Goal: Information Seeking & Learning: Learn about a topic

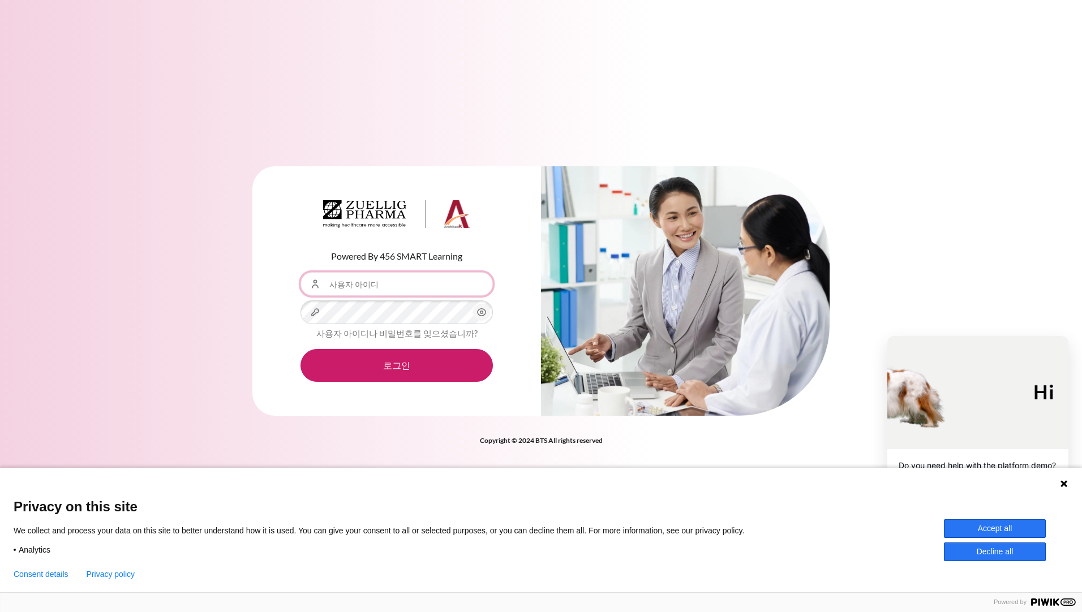
click at [427, 291] on input "사용자 아이디" at bounding box center [396, 284] width 192 height 24
type input "[EMAIL_ADDRESS][DOMAIN_NAME]"
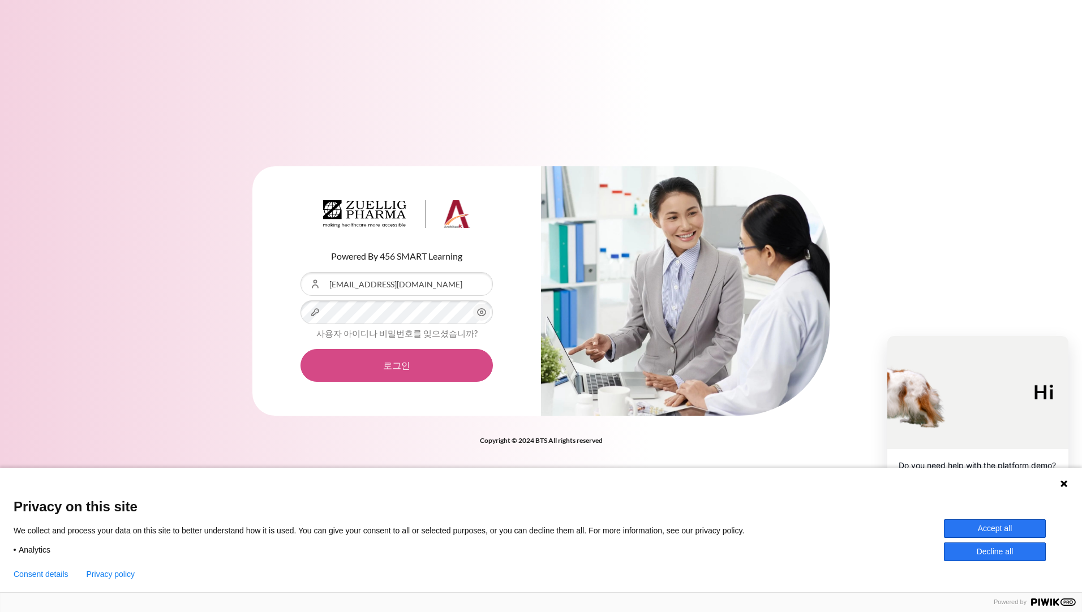
click at [406, 374] on button "로그인" at bounding box center [396, 365] width 192 height 33
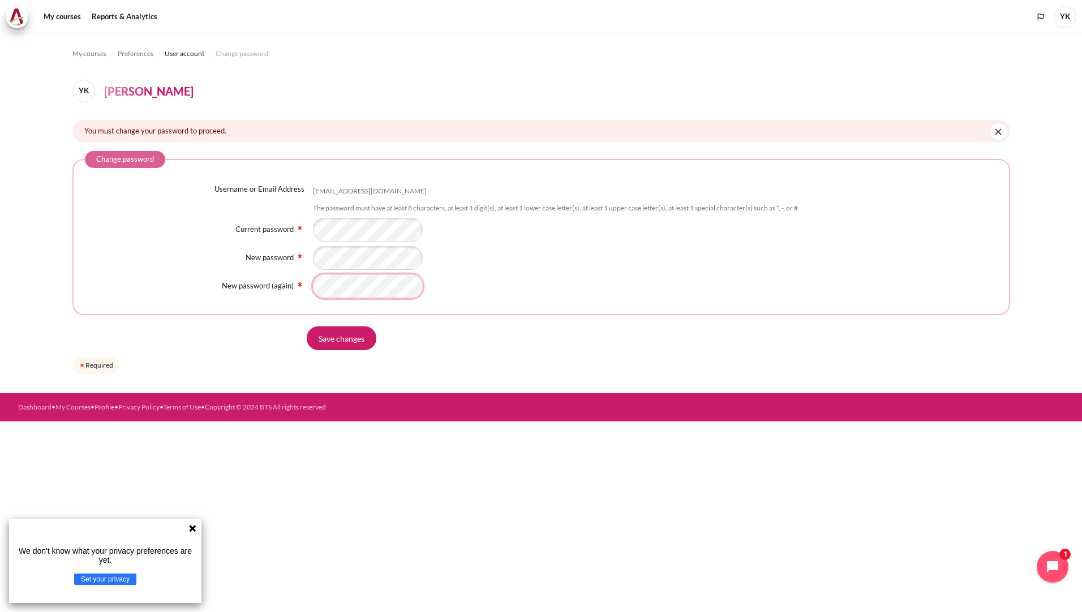
click at [307, 326] on input "Save changes" at bounding box center [342, 338] width 70 height 24
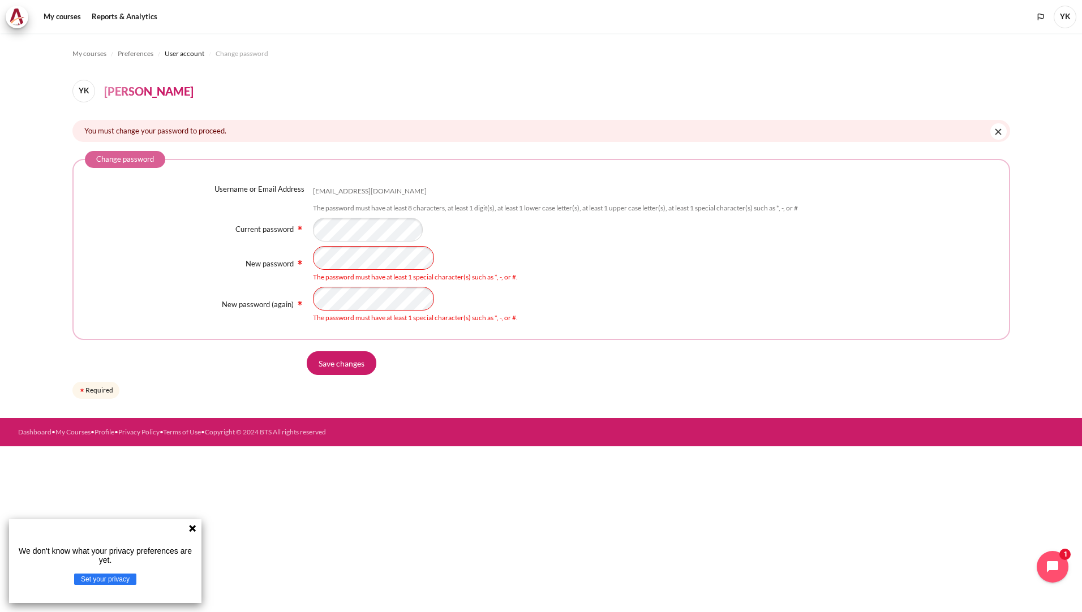
click at [244, 235] on div "Username or Email Address ywkim02@zuelligpharma.com The password must have at l…" at bounding box center [541, 254] width 913 height 140
click at [307, 351] on input "Save changes" at bounding box center [342, 363] width 70 height 24
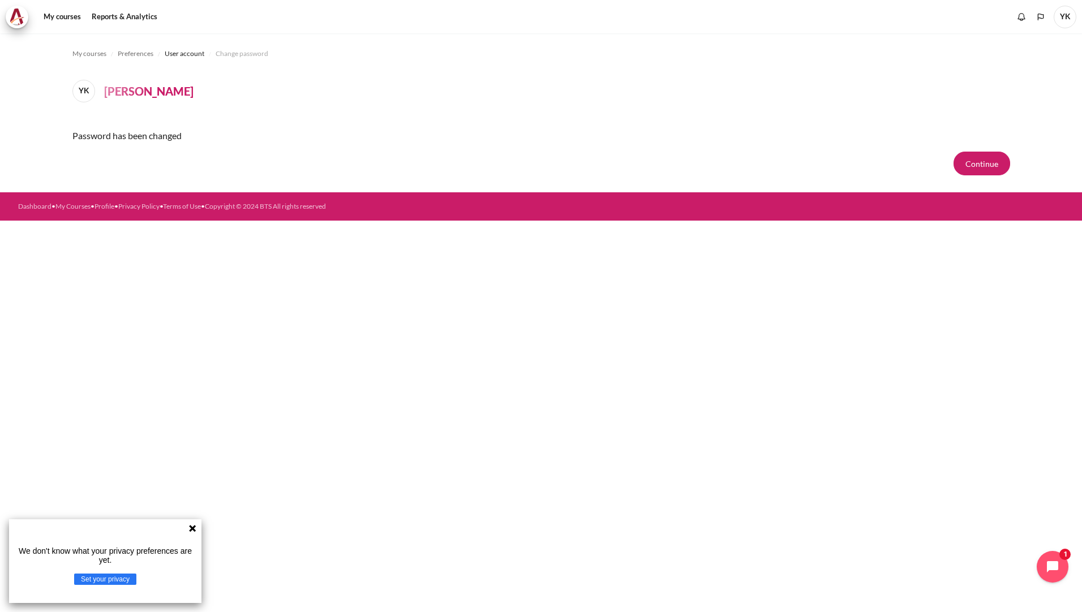
click at [974, 176] on div "My courses Preferences User account Change password YK [PERSON_NAME] Password h…" at bounding box center [541, 112] width 938 height 159
click at [977, 170] on button "Continue" at bounding box center [981, 164] width 57 height 24
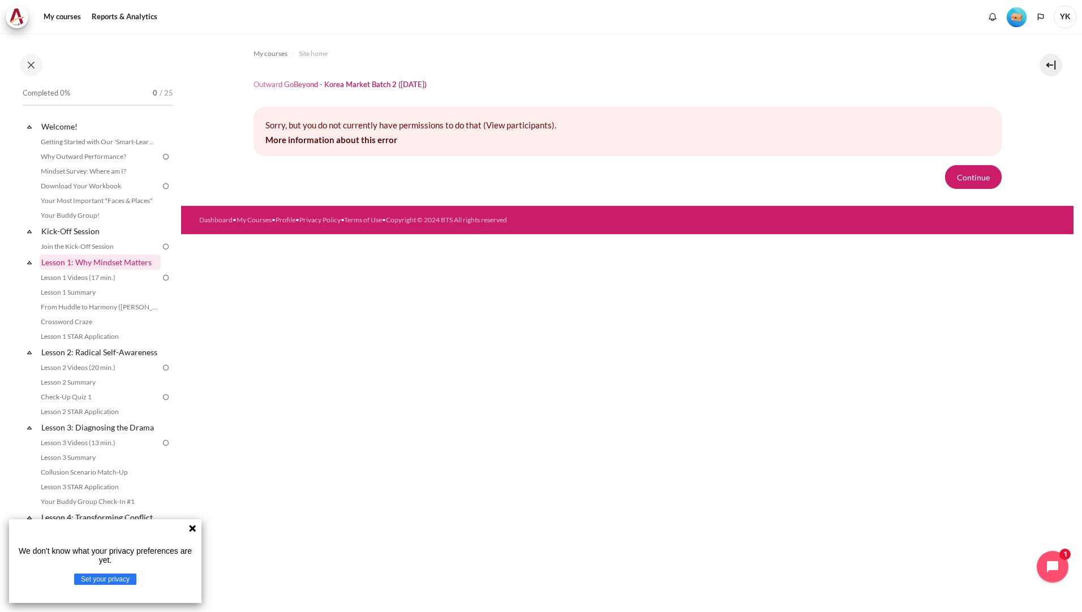
click at [78, 264] on link "Lesson 1: Why Mindset Matters" at bounding box center [100, 262] width 121 height 15
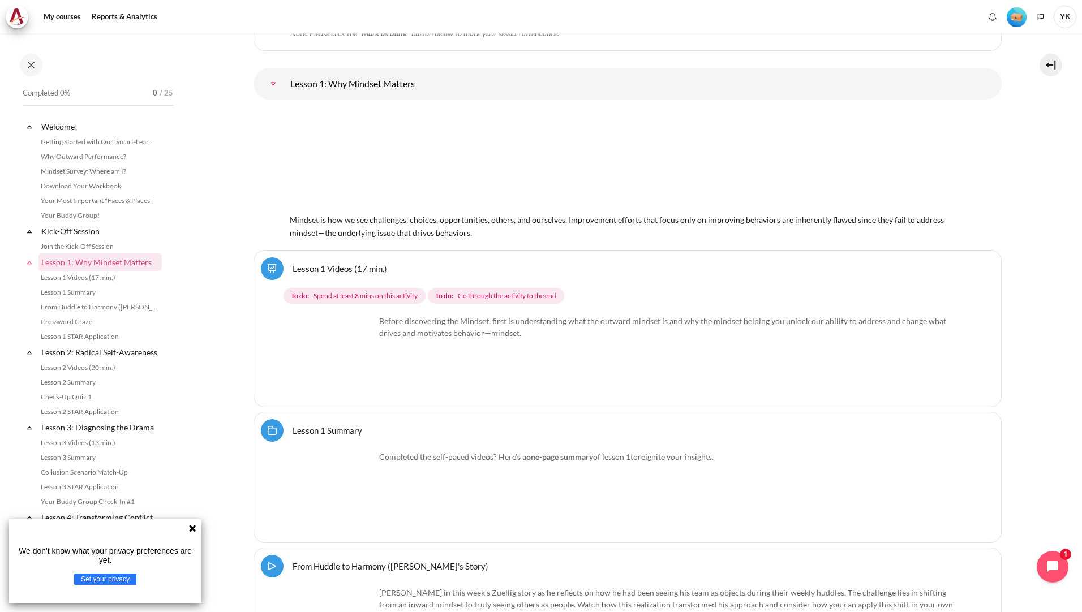
scroll to position [123, 0]
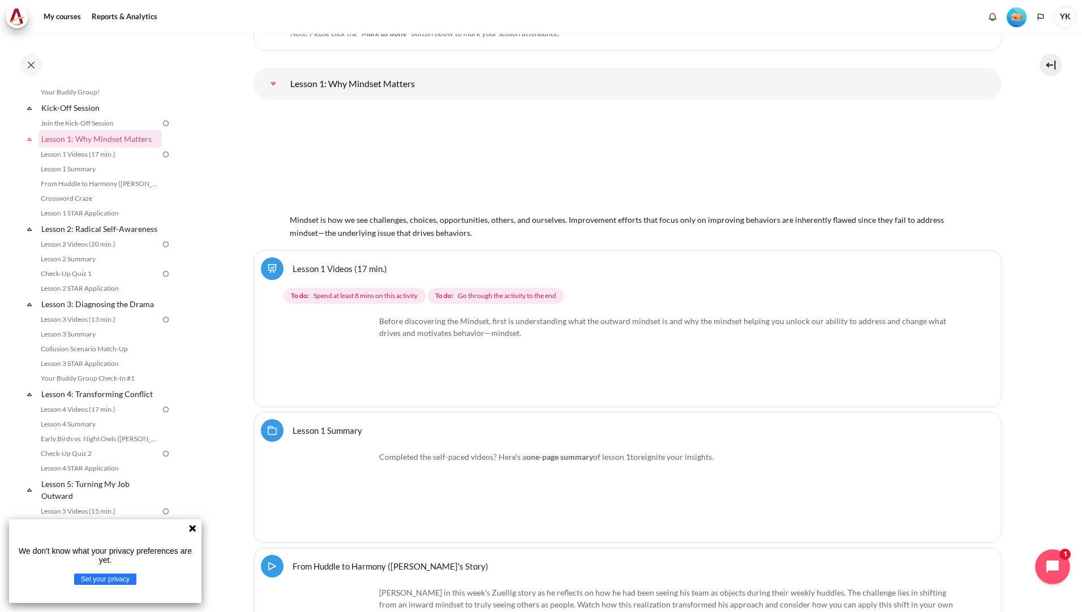
click at [1042, 564] on button "Open chat widget" at bounding box center [1052, 566] width 35 height 35
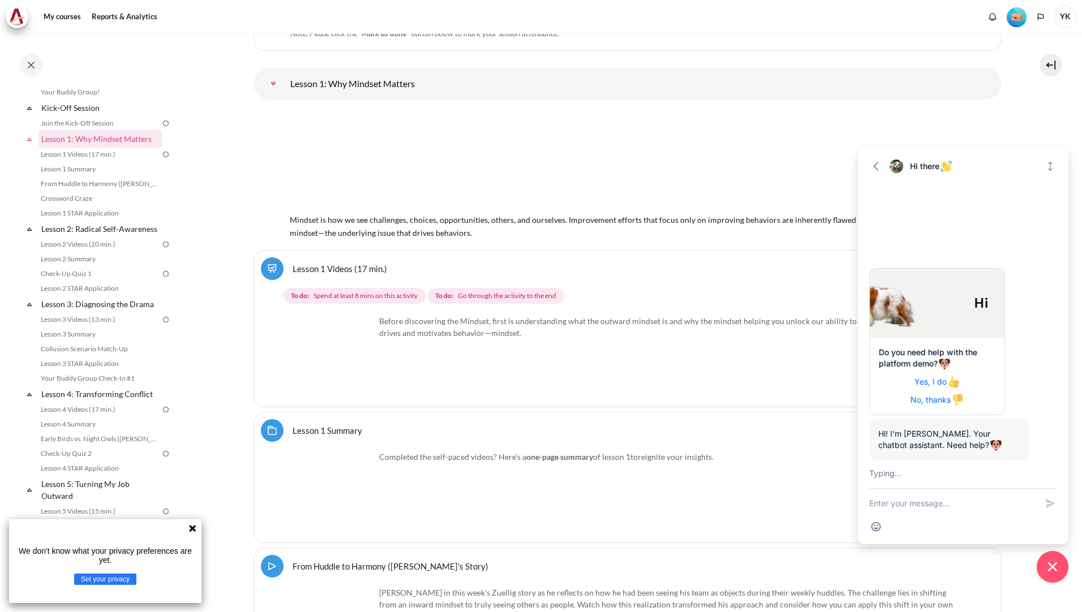
click at [698, 460] on p "Completed the self-paced videos? Here’s a one-page summary of lesson 1 to reign…" at bounding box center [627, 457] width 674 height 12
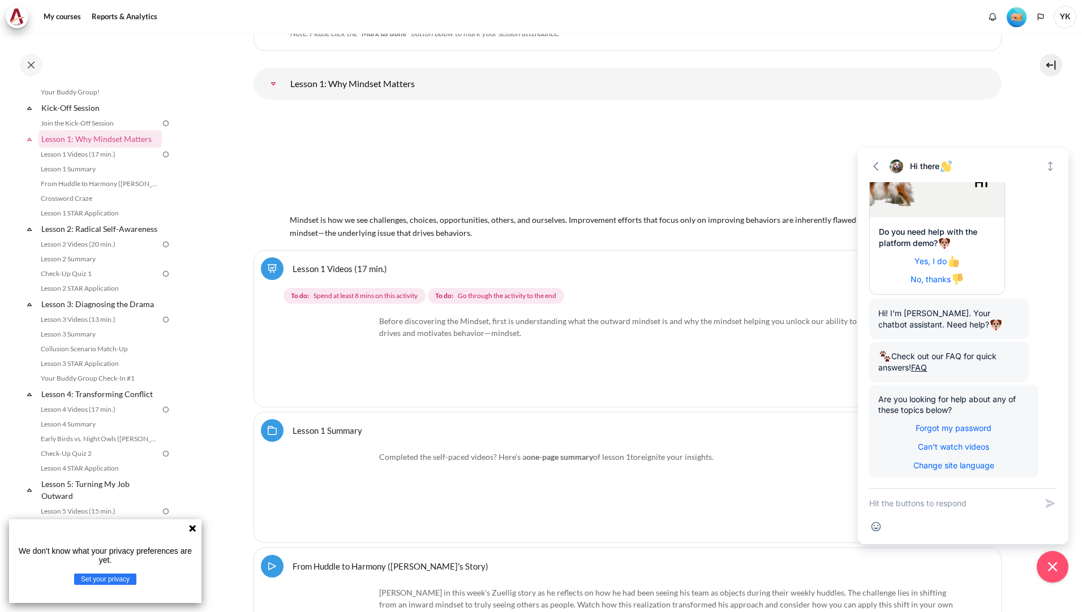
click at [496, 393] on div "Before discovering the Mindset, first is understanding what the outward mindset…" at bounding box center [627, 357] width 674 height 85
click at [877, 162] on icon "button" at bounding box center [875, 166] width 11 height 11
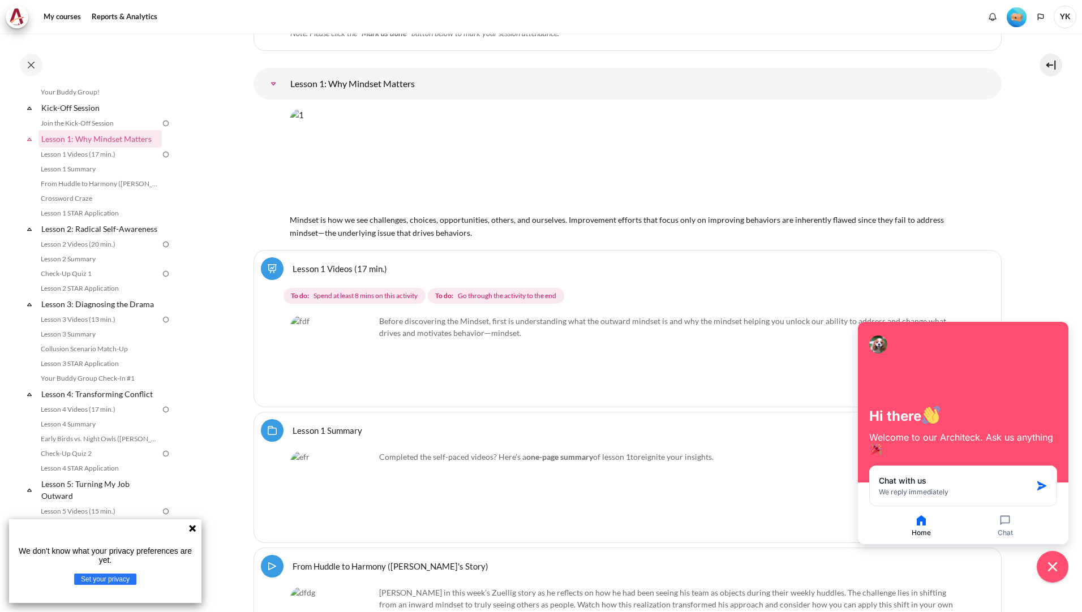
click at [685, 387] on div "Before discovering the Mindset, first is understanding what the outward mindset…" at bounding box center [627, 357] width 674 height 85
click at [787, 453] on p "Completed the self-paced videos? Here’s a one-page summary of lesson 1 to reign…" at bounding box center [627, 457] width 674 height 12
drag, startPoint x: 984, startPoint y: 370, endPoint x: 978, endPoint y: 433, distance: 63.1
click at [992, 371] on div "Hi there Welcome to our Architeck. Ask us anything" at bounding box center [963, 402] width 210 height 161
click at [931, 521] on button "Home" at bounding box center [920, 526] width 81 height 24
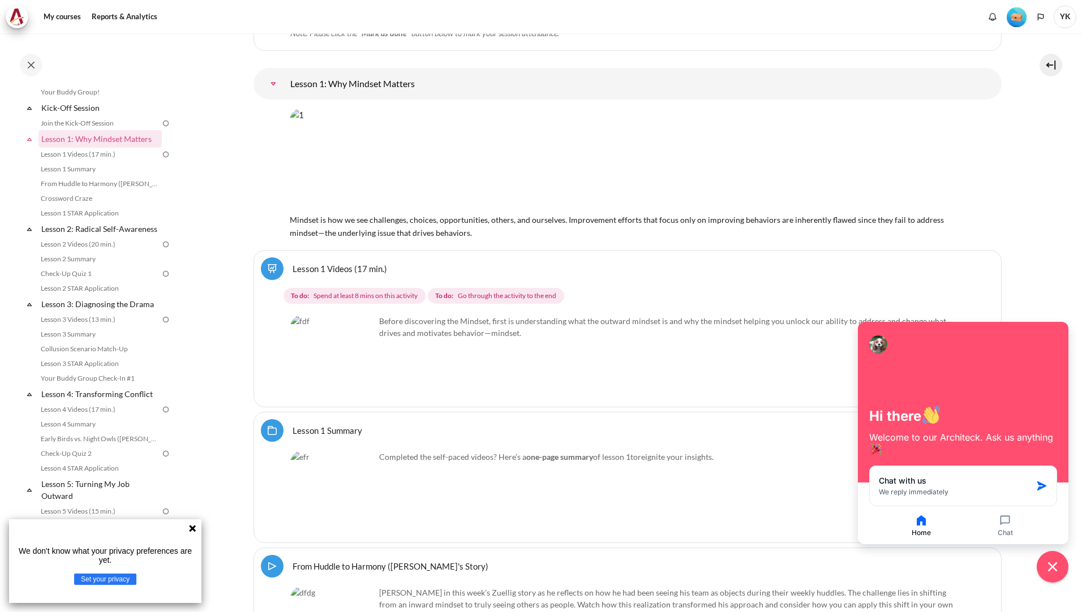
click at [915, 530] on button "Home" at bounding box center [920, 526] width 81 height 24
click at [914, 530] on button "Home" at bounding box center [920, 526] width 81 height 24
click at [1047, 562] on icon "Close chat widget" at bounding box center [1053, 567] width 18 height 18
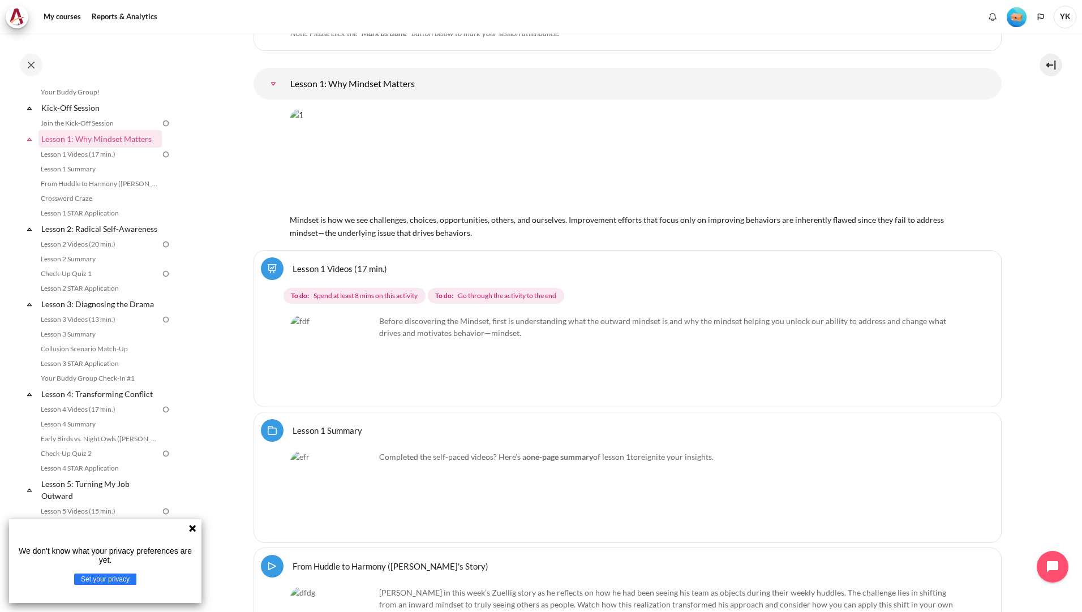
drag, startPoint x: 190, startPoint y: 528, endPoint x: 199, endPoint y: 530, distance: 9.1
click at [190, 528] on icon at bounding box center [192, 528] width 9 height 9
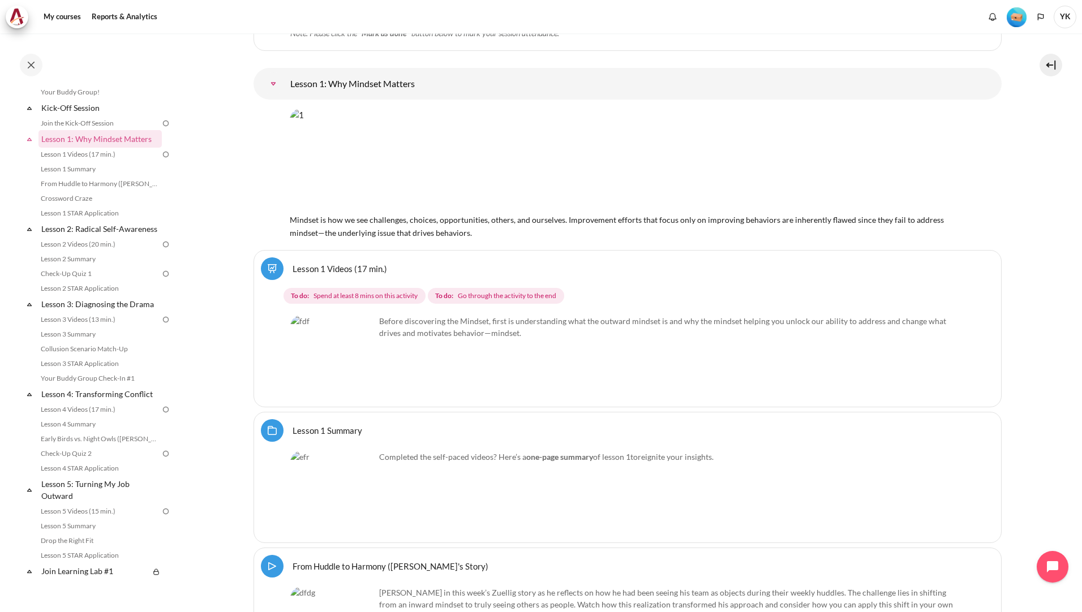
click at [355, 373] on img "Content" at bounding box center [332, 357] width 85 height 85
click at [323, 338] on img "Content" at bounding box center [332, 357] width 85 height 85
click at [105, 152] on link "Lesson 1 Videos (17 min.)" at bounding box center [98, 155] width 123 height 14
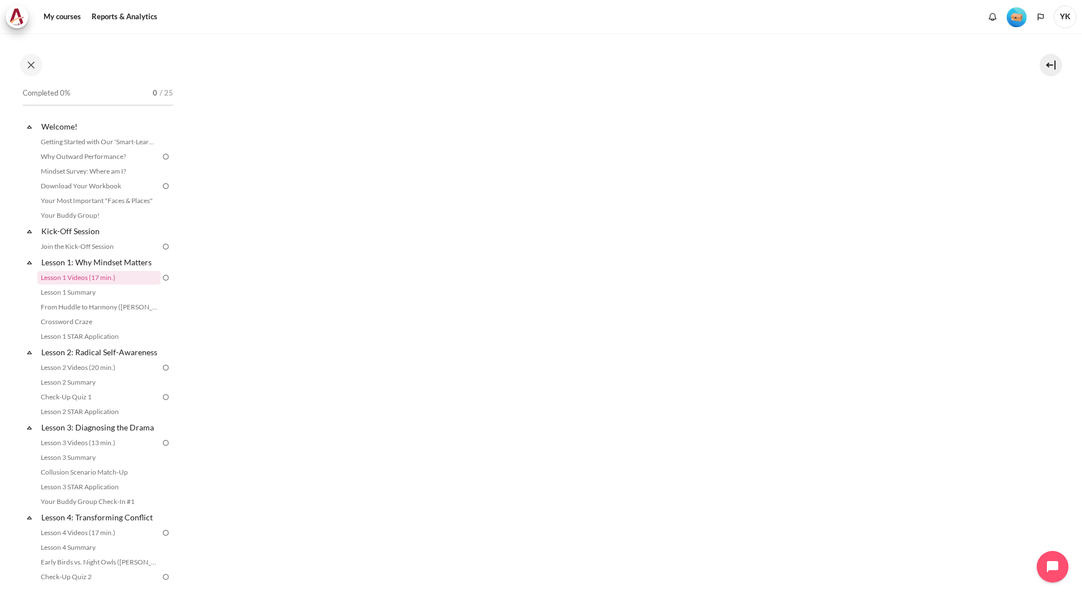
scroll to position [339, 0]
click at [1030, 401] on section "My courses KR B2 Lesson 1: Why Mindset Matters Lesson 1 Videos (17 min.) Lesson…" at bounding box center [627, 244] width 892 height 1100
click at [1047, 461] on section "My courses KR B2 Lesson 1: Why Mindset Matters Lesson 1 Videos (17 min.) Lesson…" at bounding box center [627, 244] width 892 height 1100
click at [1016, 341] on section "My courses KR B2 Lesson 1: Why Mindset Matters Lesson 1 Videos (17 min.) Lesson…" at bounding box center [627, 244] width 892 height 1100
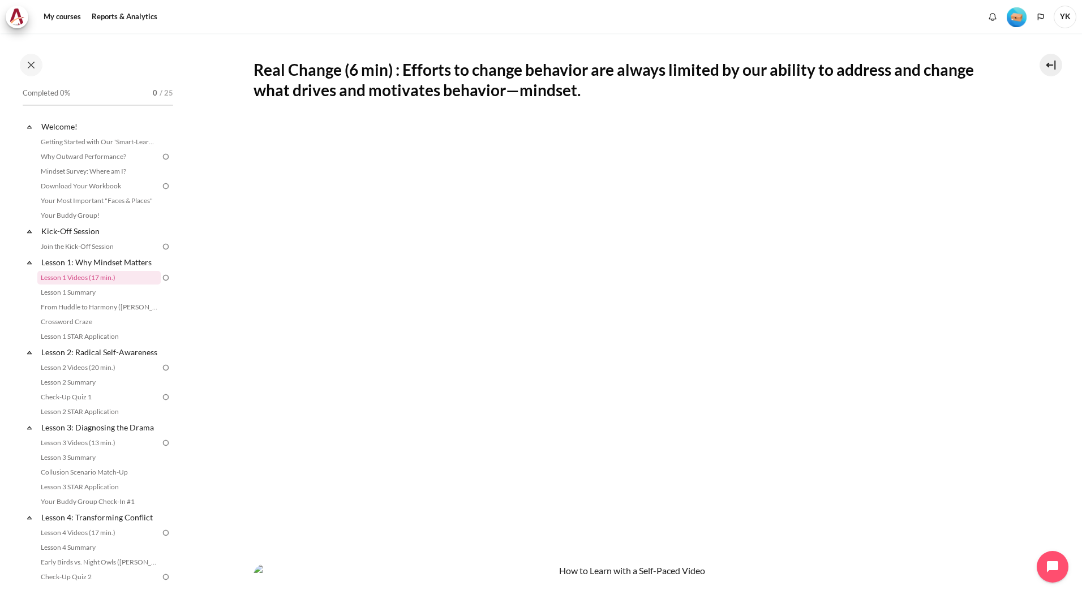
scroll to position [170, 0]
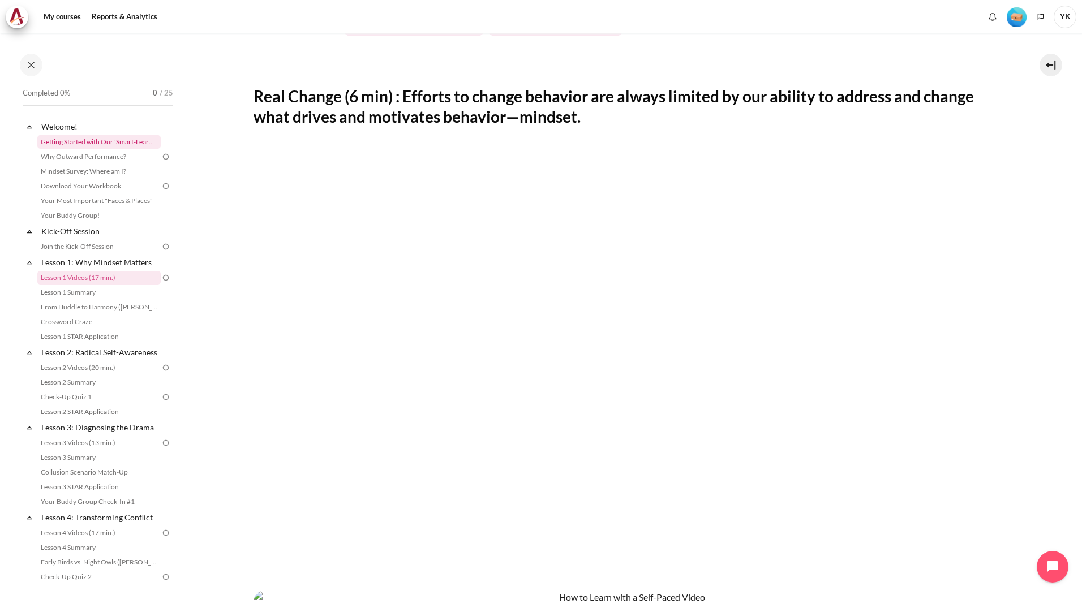
click at [88, 145] on link "Getting Started with Our 'Smart-Learning' Platform" at bounding box center [98, 142] width 123 height 14
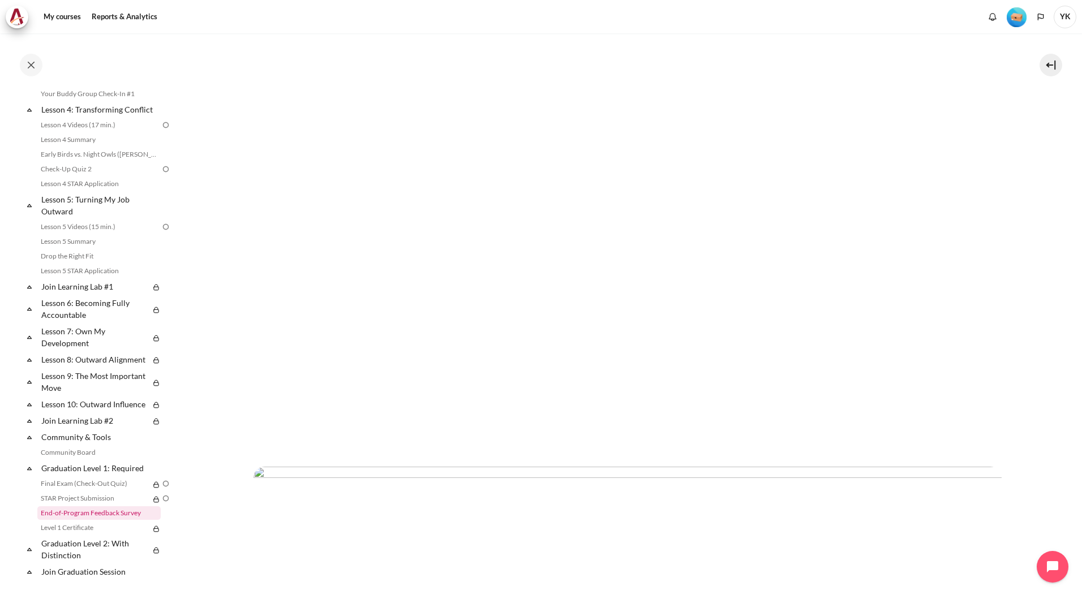
scroll to position [487, 0]
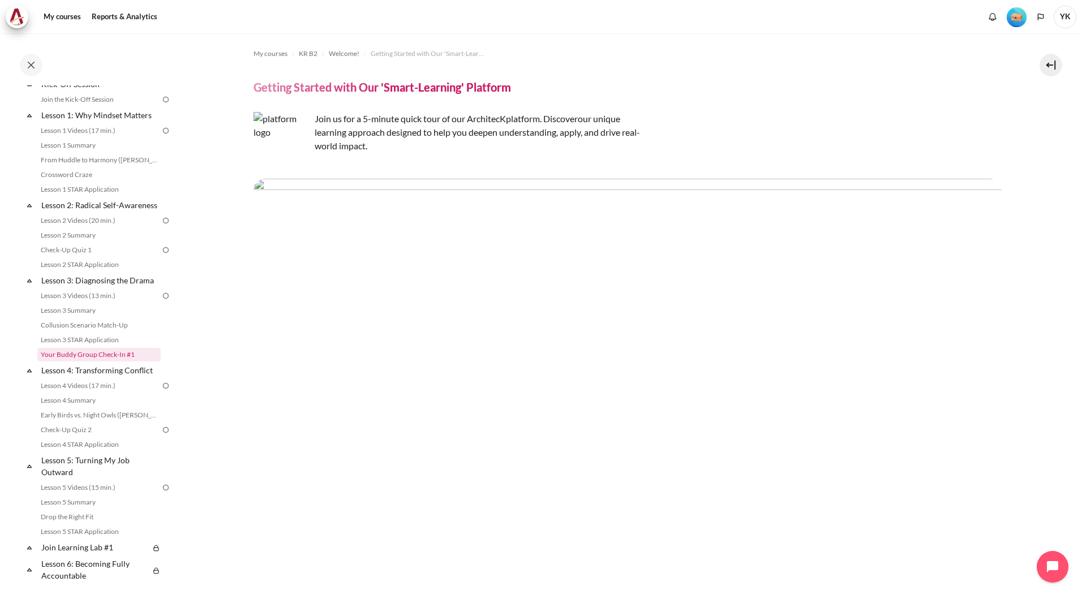
scroll to position [0, 0]
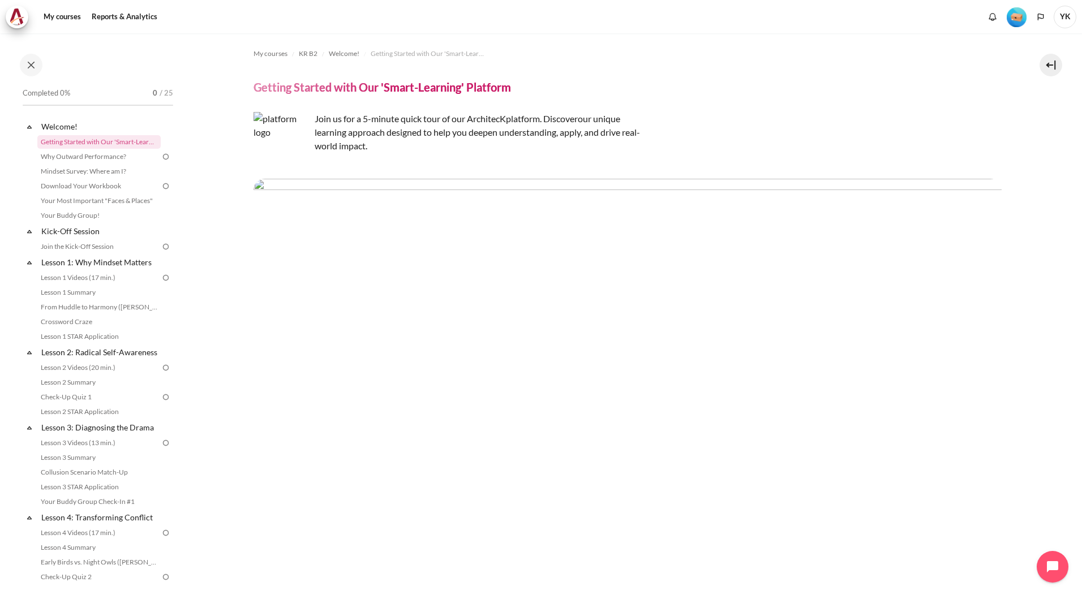
click at [905, 111] on span "Content" at bounding box center [627, 111] width 748 height 1
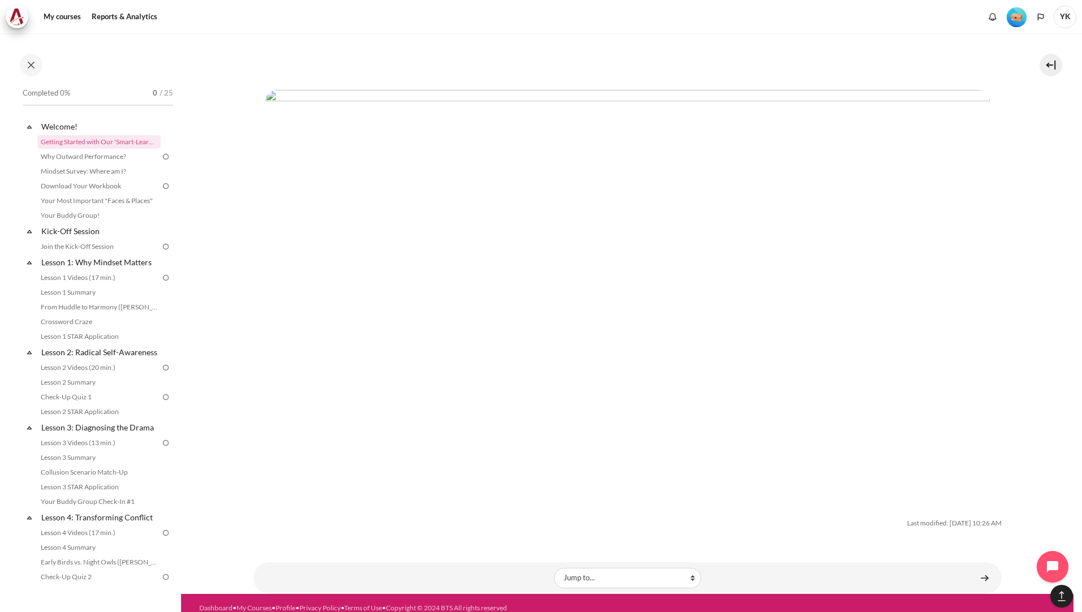
scroll to position [3455, 0]
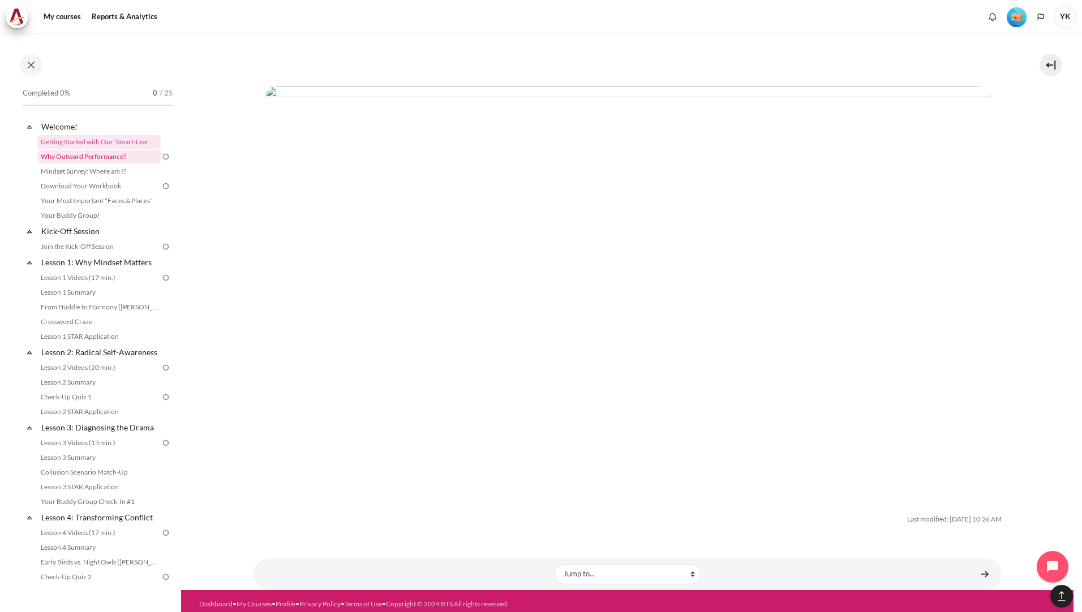
click at [109, 160] on link "Why Outward Performance?" at bounding box center [98, 157] width 123 height 14
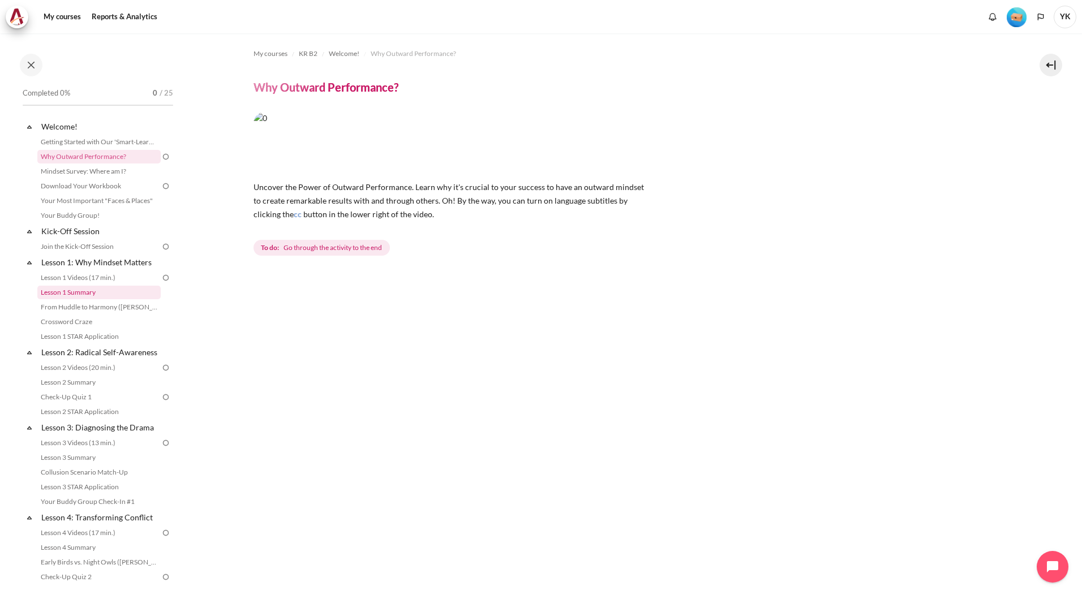
click at [95, 296] on link "Lesson 1 Summary" at bounding box center [98, 293] width 123 height 14
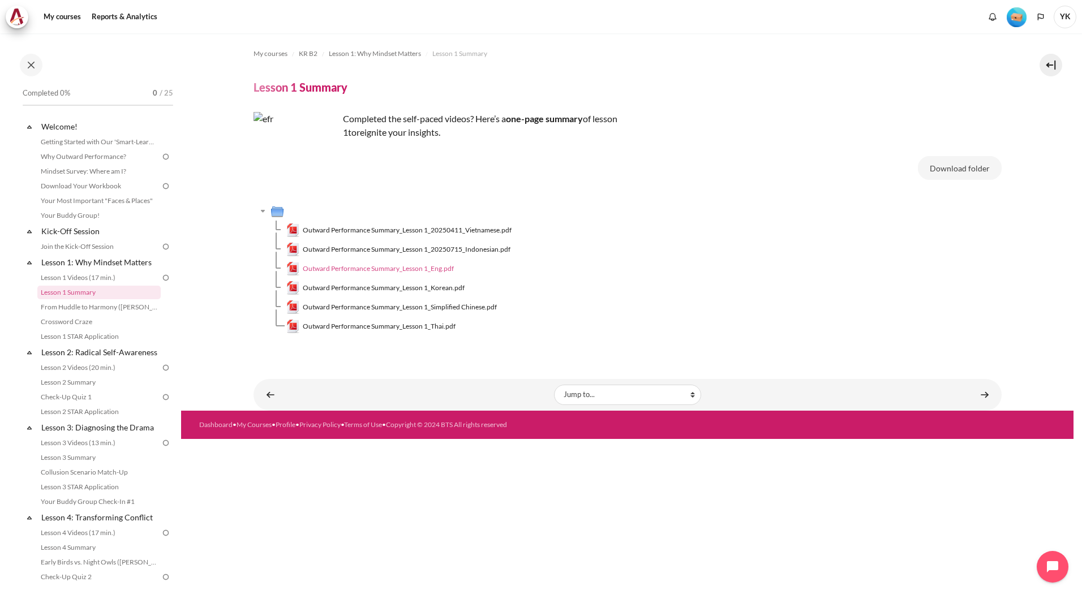
click at [348, 276] on link "Outward Performance Summary_Lesson 1_Eng.pdf" at bounding box center [370, 269] width 168 height 14
click at [444, 270] on span "Outward Performance Summary_Lesson 1_Eng.pdf" at bounding box center [378, 269] width 151 height 10
click at [77, 303] on link "From Huddle to Harmony ([PERSON_NAME]'s Story)" at bounding box center [98, 307] width 123 height 14
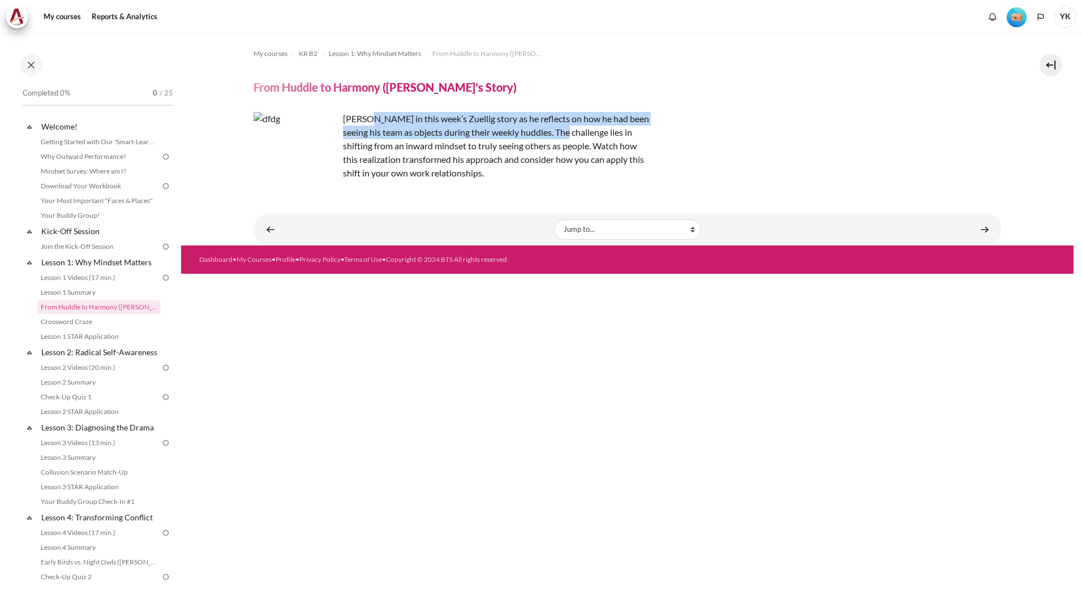
drag, startPoint x: 367, startPoint y: 116, endPoint x: 575, endPoint y: 130, distance: 208.7
click at [575, 130] on p "Join Khoo Ghi Peng in this week’s Zuellig story as he reflects on how he had be…" at bounding box center [451, 146] width 396 height 68
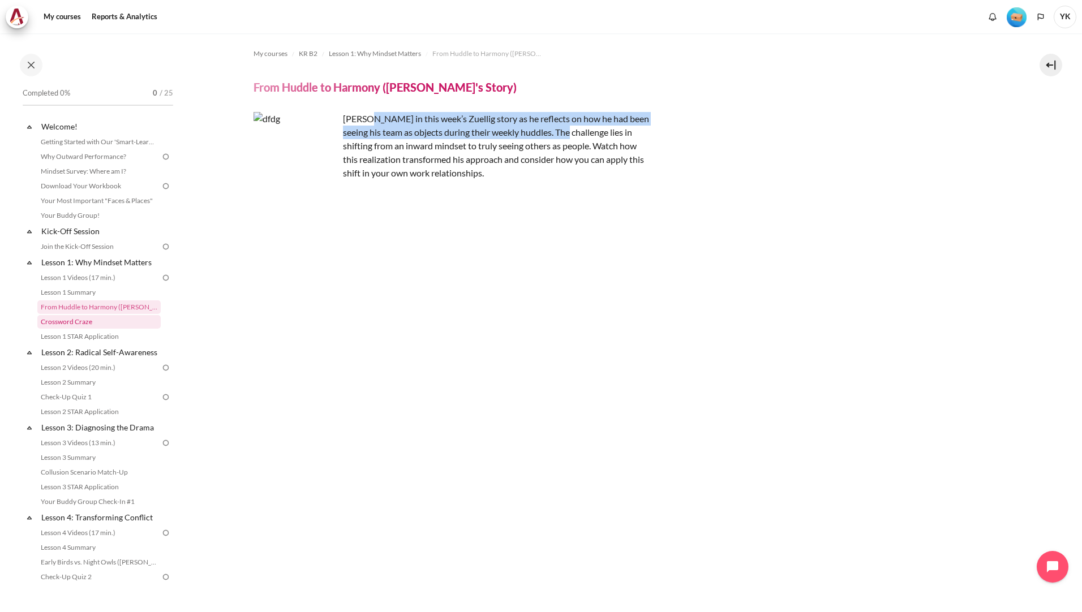
click at [100, 325] on link "Crossword Craze" at bounding box center [98, 322] width 123 height 14
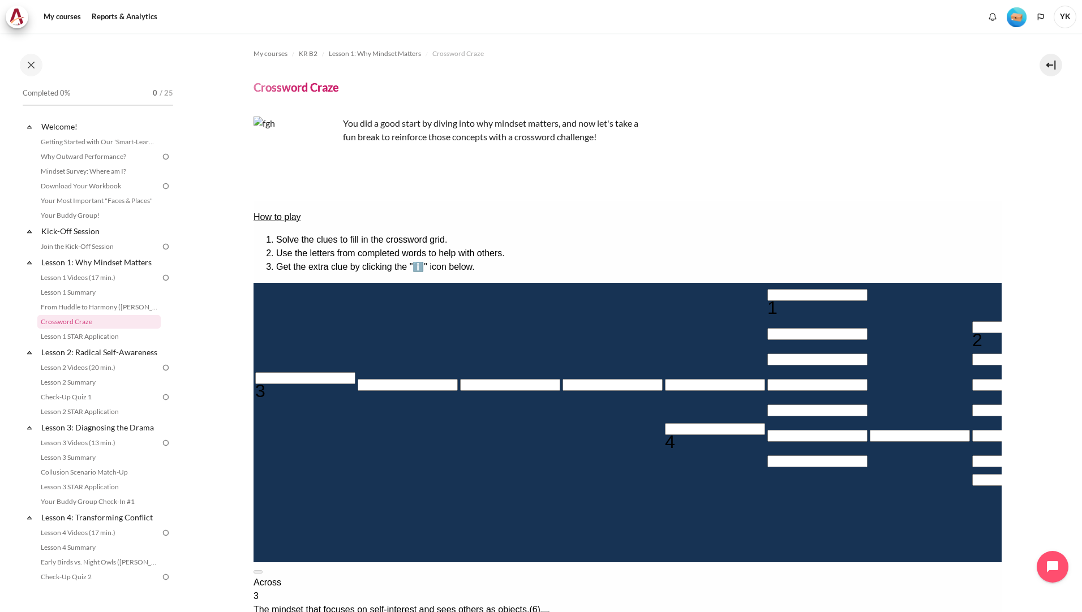
click at [792, 576] on div "Across 3 The mindset that focuses on self-interest and sees others as objects. …" at bounding box center [627, 623] width 748 height 95
click at [549, 611] on button "Open extra clue for 3 Across. The mindset that focuses on self-interest and see…" at bounding box center [544, 612] width 9 height 3
click at [572, 585] on div "When I'm ______ , I start to see others as objects. Vehicles that I use Obstacl…" at bounding box center [627, 616] width 748 height 63
click at [262, 570] on button at bounding box center [257, 571] width 9 height 3
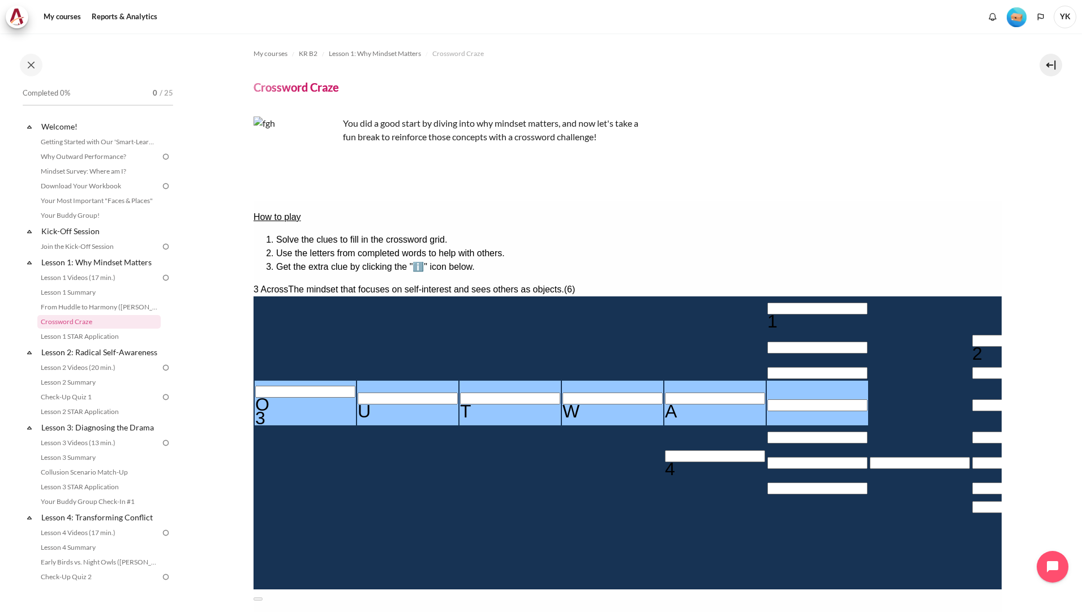
type input "OUTWAR"
type input "＿＿＿R＿＿＿"
type input "OUTWA＿"
type input "＿＿＿＿＿＿＿"
type input "INWARD"
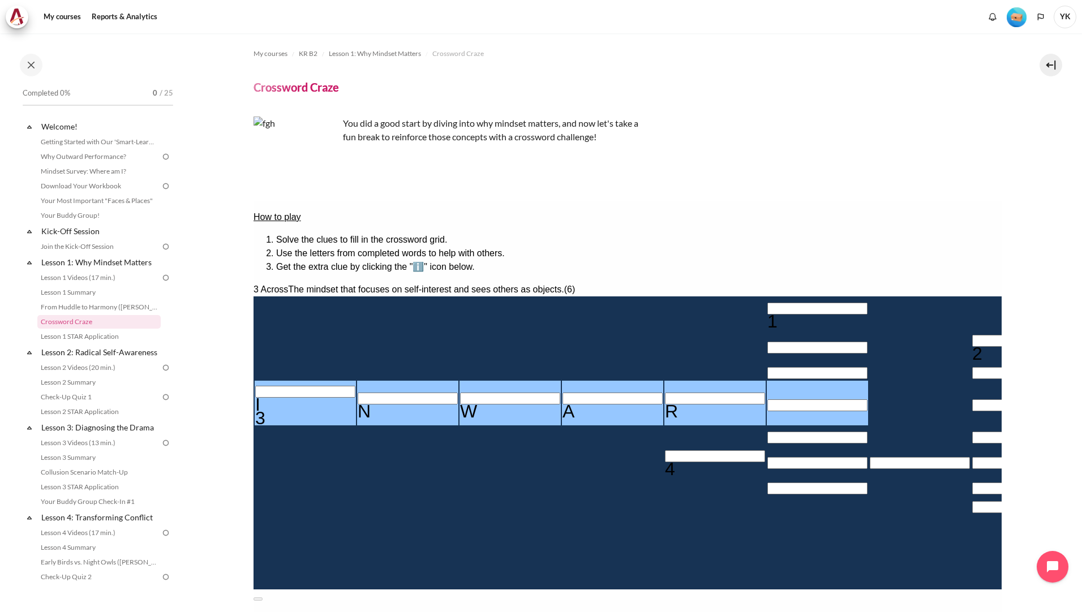
type input "＿＿＿D＿＿＿"
type input "INWARD"
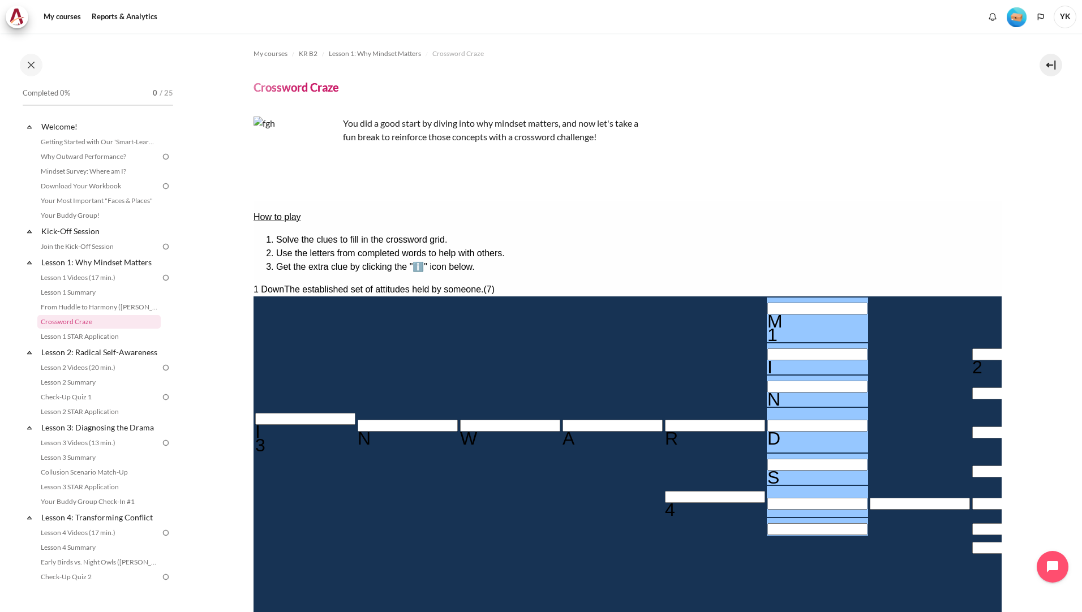
type input "MINDSe＿"
type input "＿E＿＿＿＿＿＿"
type input "MINDSET"
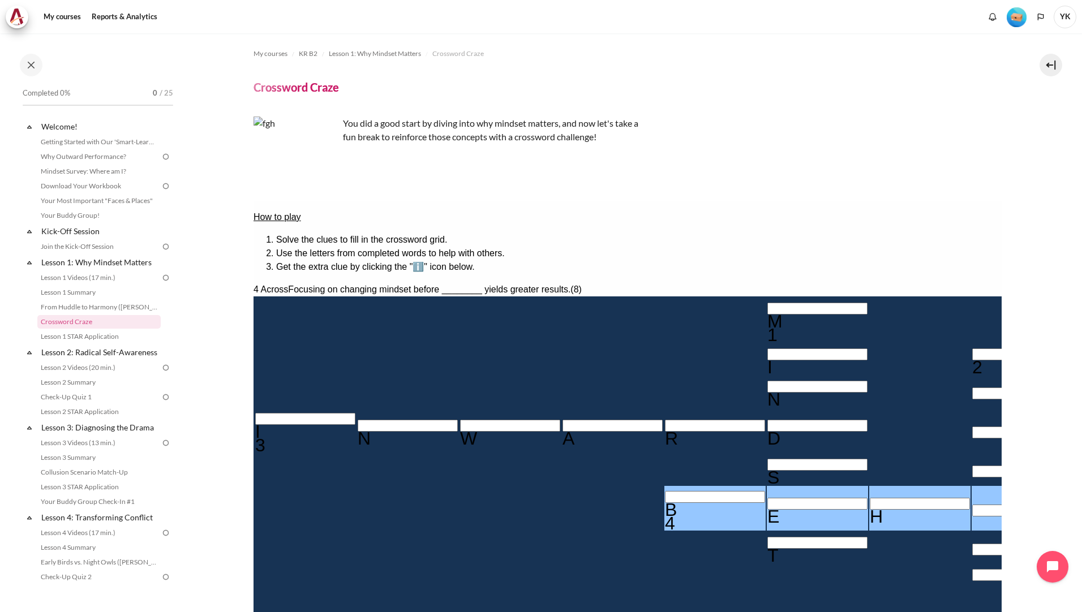
type input "BEHA＿＿＿＿"
type input "＿＿＿＿A＿＿"
type input "BEHAVIOR"
type input "R＿＿＿＿＿＿"
type input "BEHAVIOR"
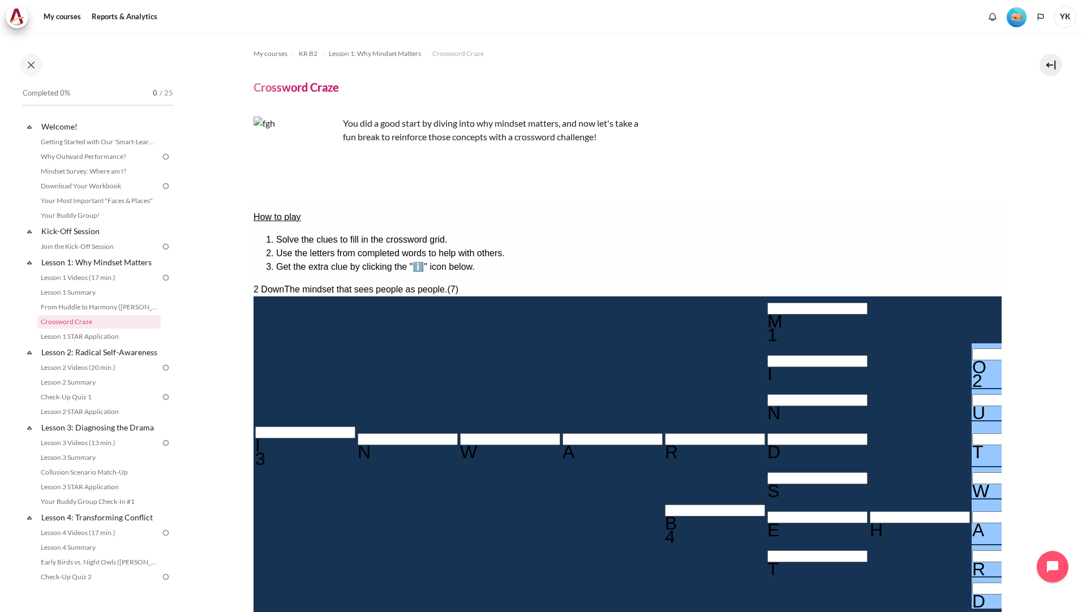
type input "OUTWARD"
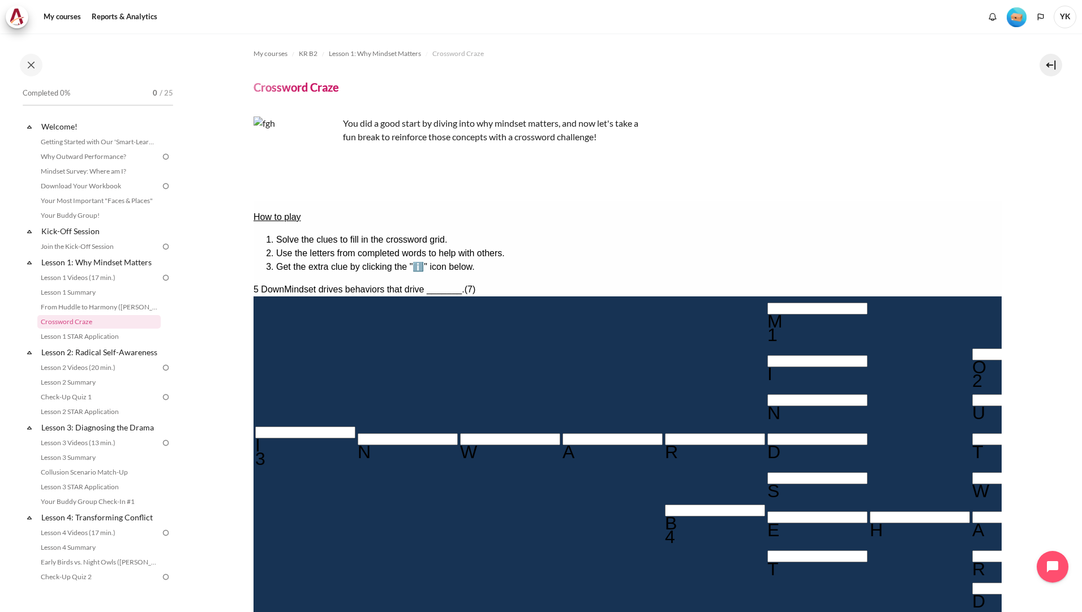
type input "RESULTS"
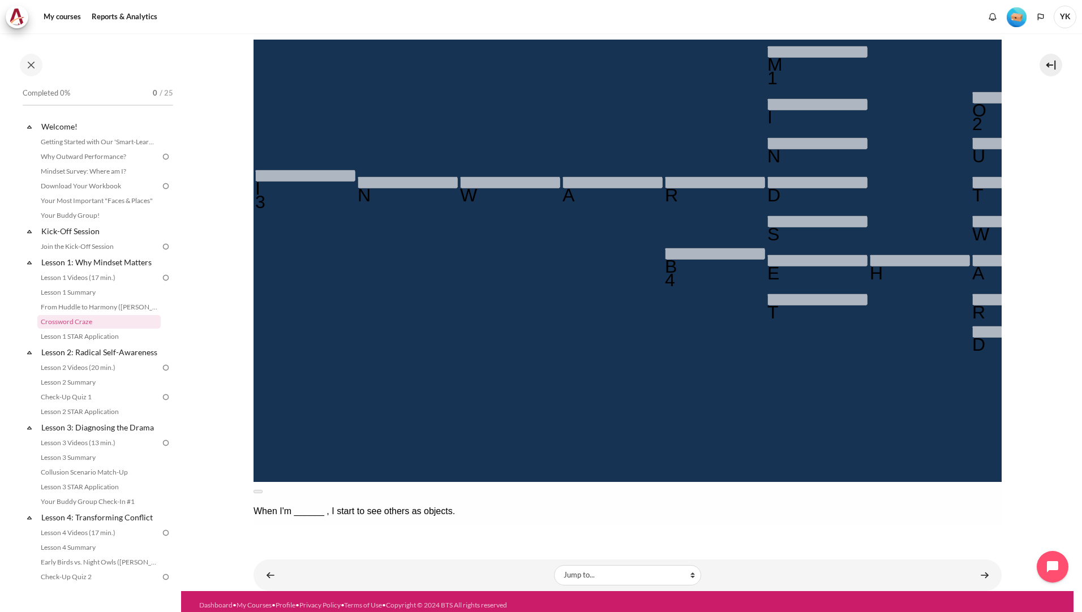
scroll to position [251, 0]
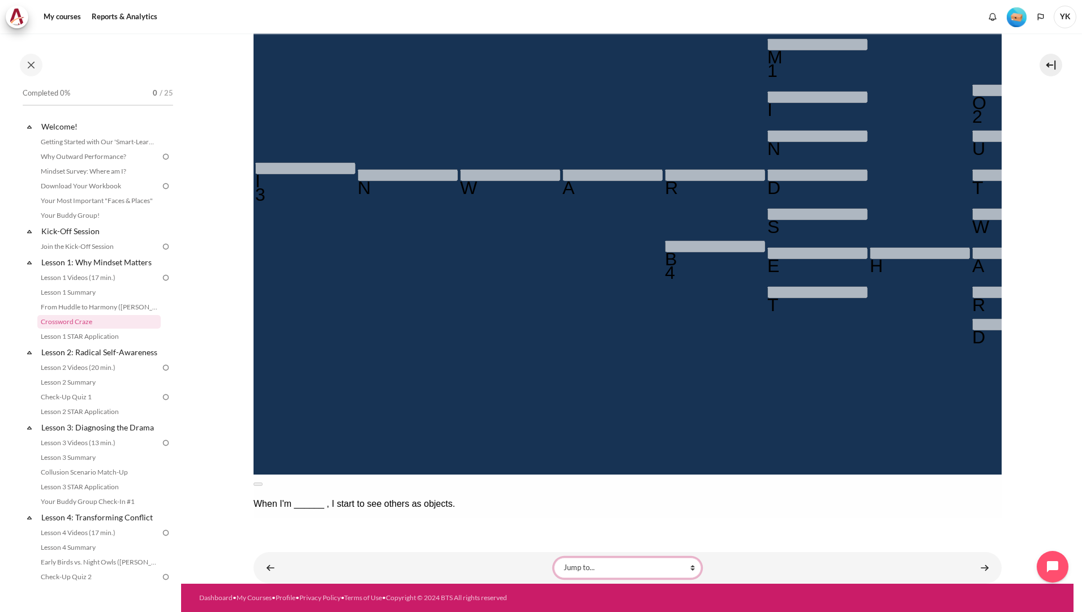
click at [584, 567] on select "Jump to... Getting Started with Our 'Smart-Learning' Platform Why Outward Perfo…" at bounding box center [627, 568] width 147 height 20
click at [979, 573] on link "Content" at bounding box center [984, 568] width 23 height 22
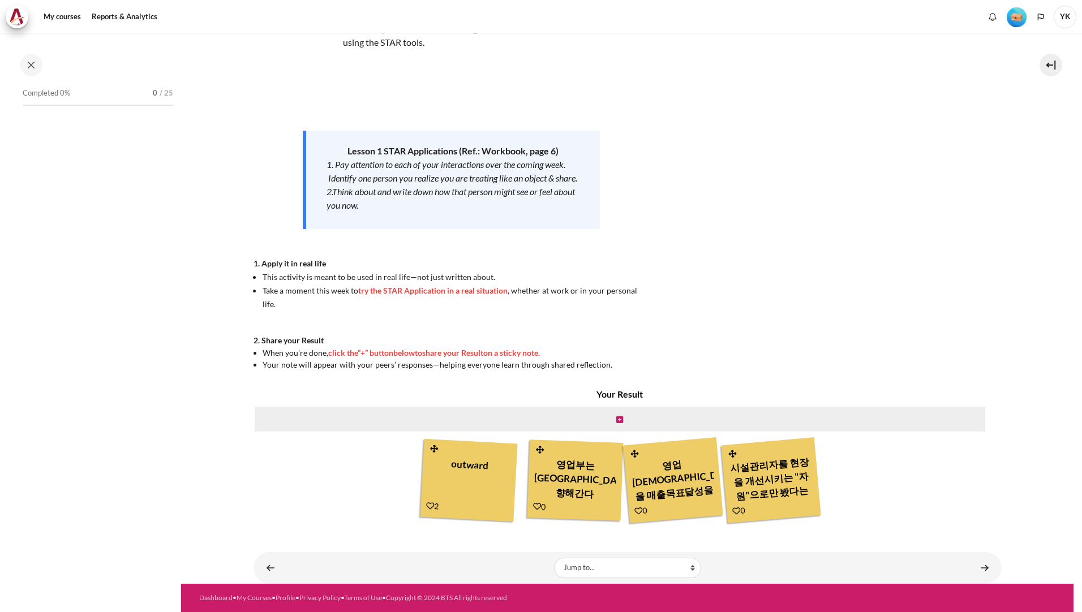
scroll to position [3, 0]
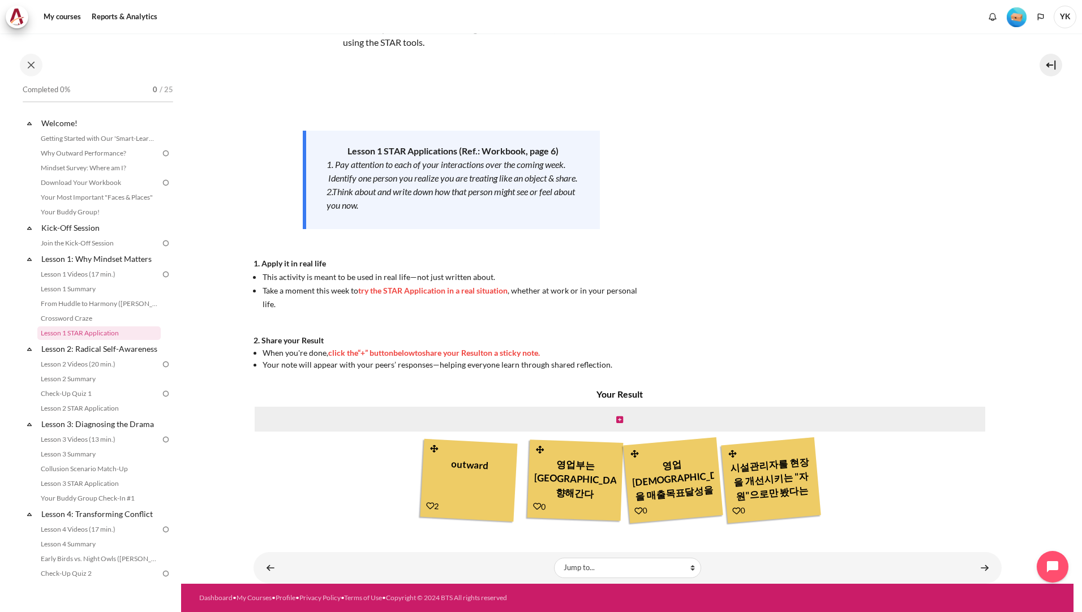
click at [464, 467] on div "outward" at bounding box center [469, 478] width 84 height 51
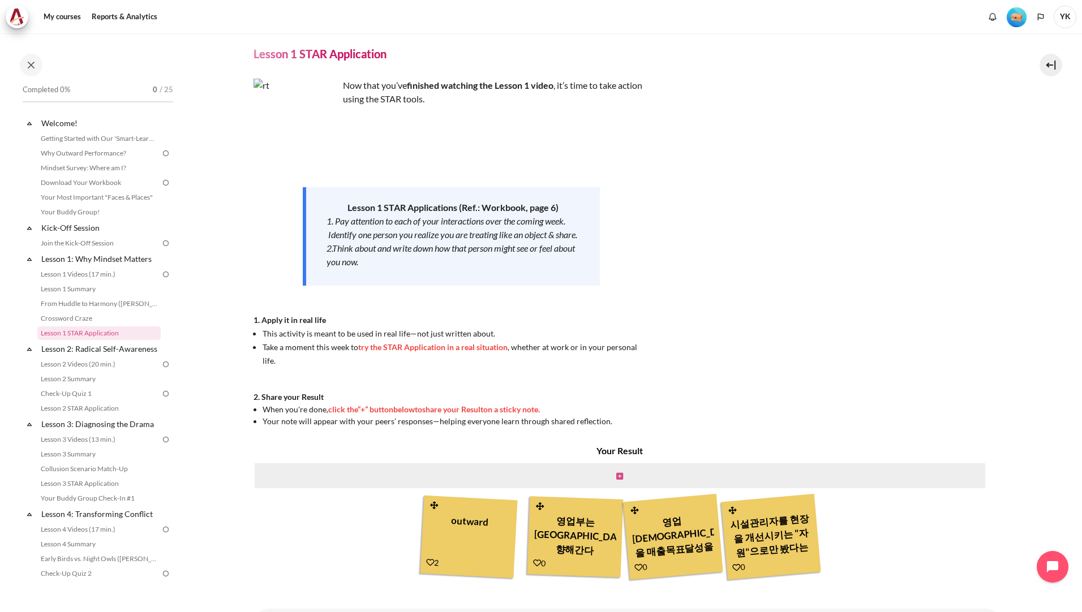
click at [620, 476] on icon "Content" at bounding box center [619, 476] width 7 height 8
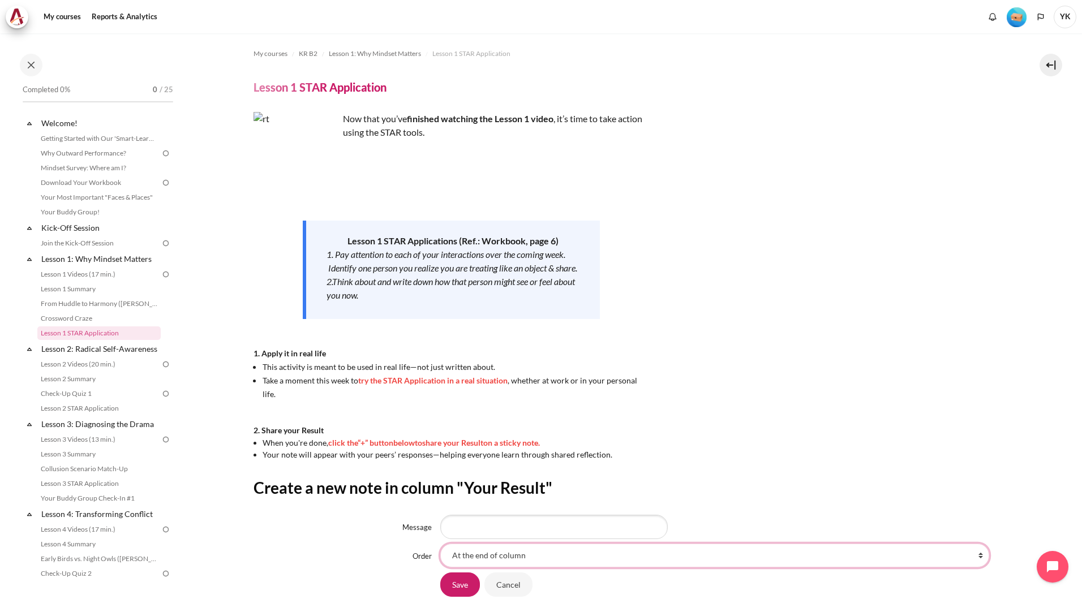
click at [521, 555] on select "At the end of column First place in column After 'outward' After '영업부는 KPI만을 향해…" at bounding box center [714, 556] width 549 height 24
click at [521, 554] on select "At the end of column First place in column After 'outward' After '영업부는 KPI만을 향해…" at bounding box center [714, 556] width 549 height 24
click at [526, 532] on input "Message" at bounding box center [553, 527] width 227 height 24
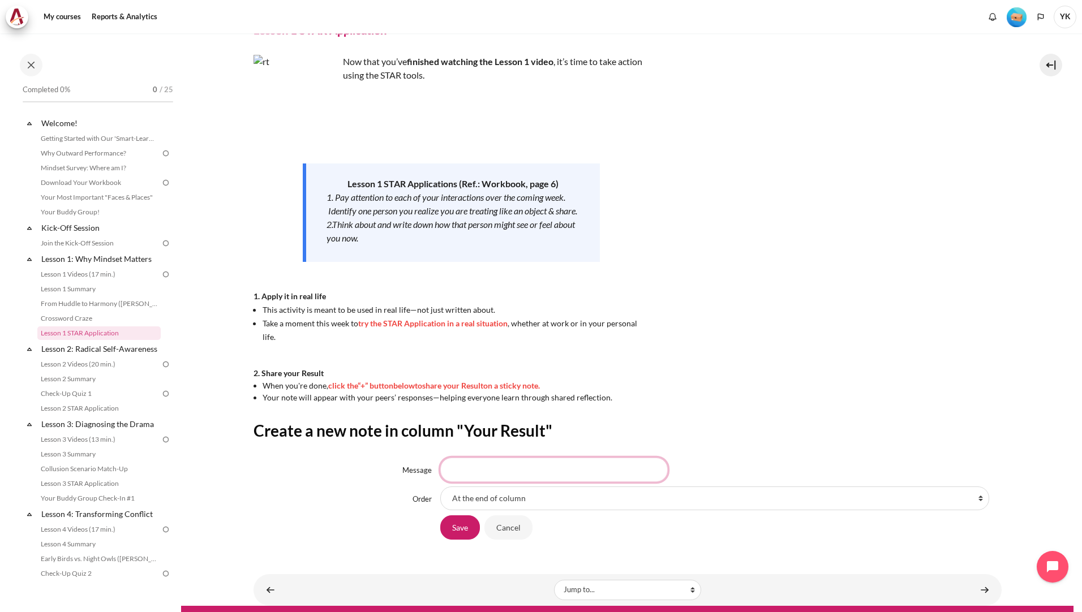
scroll to position [79, 0]
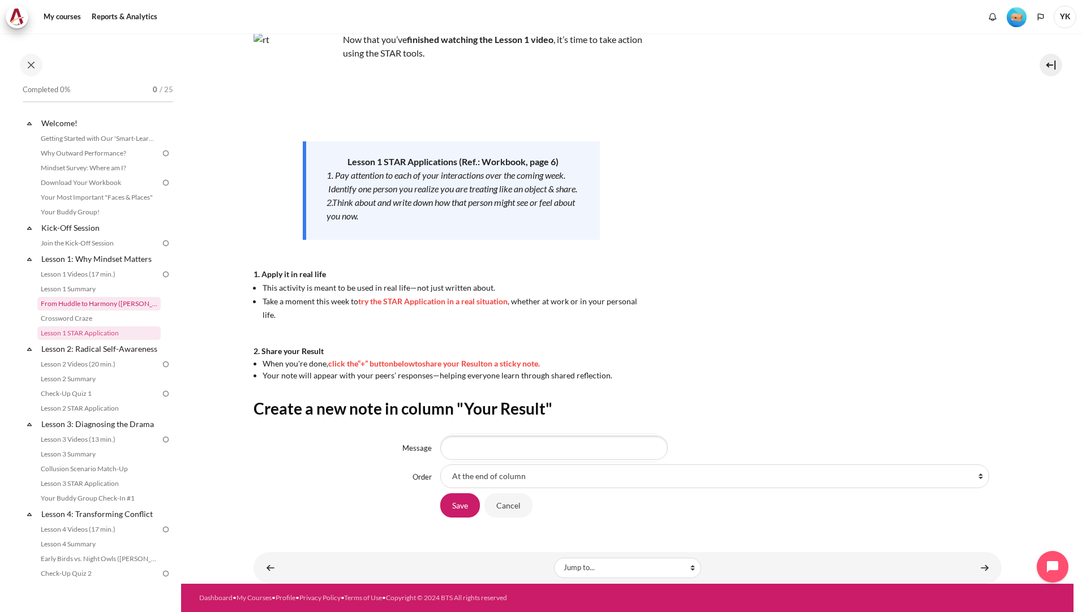
click at [93, 308] on link "From Huddle to Harmony ([PERSON_NAME]'s Story)" at bounding box center [98, 304] width 123 height 14
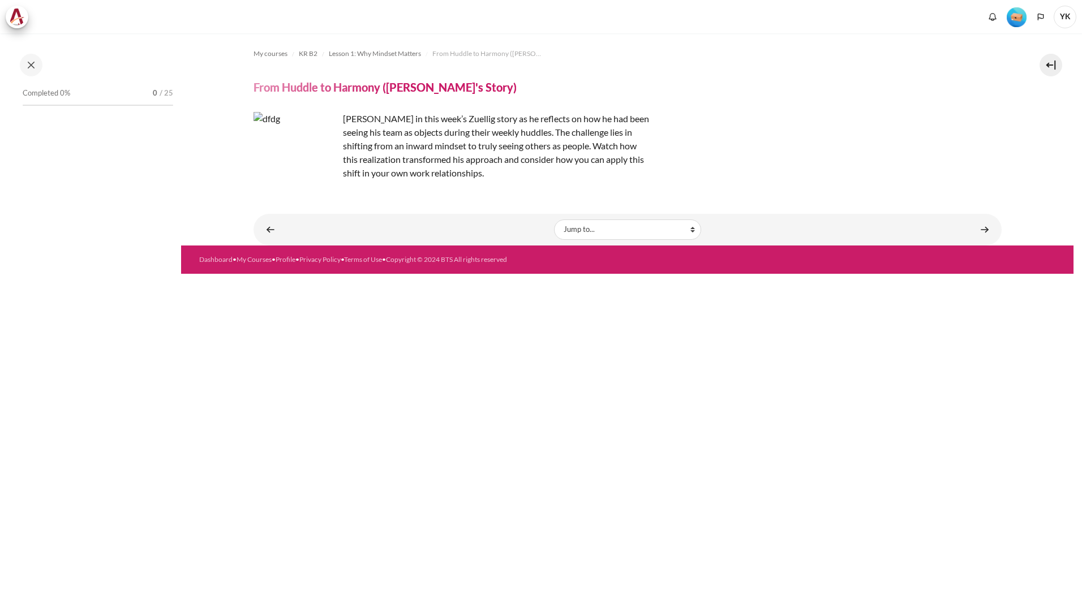
click at [105, 337] on div "Completed 0% 0 / 25" at bounding box center [98, 333] width 162 height 496
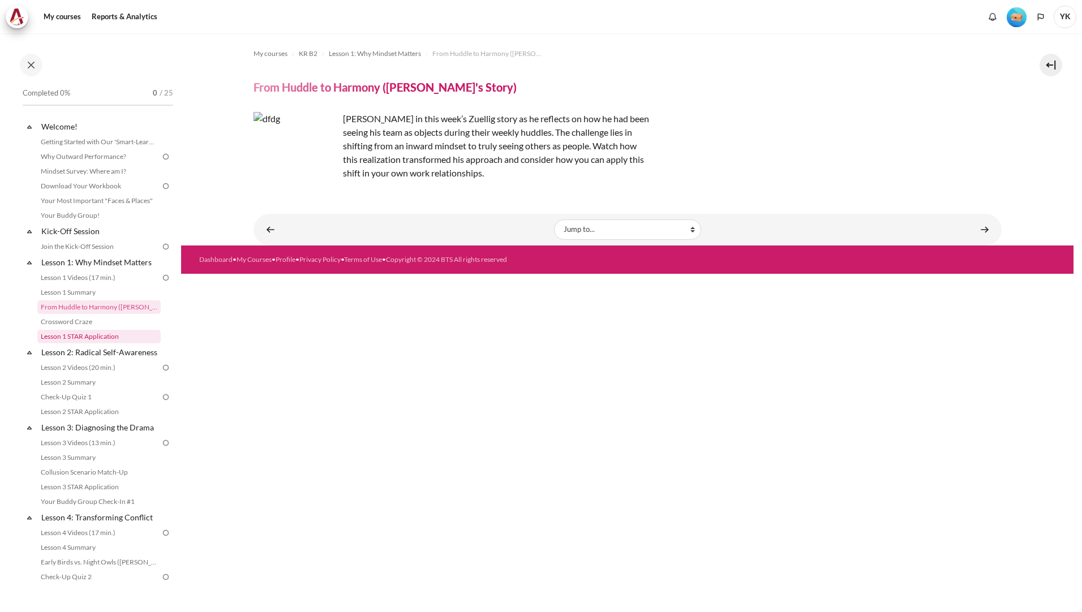
click at [101, 338] on link "Lesson 1 STAR Application" at bounding box center [98, 337] width 123 height 14
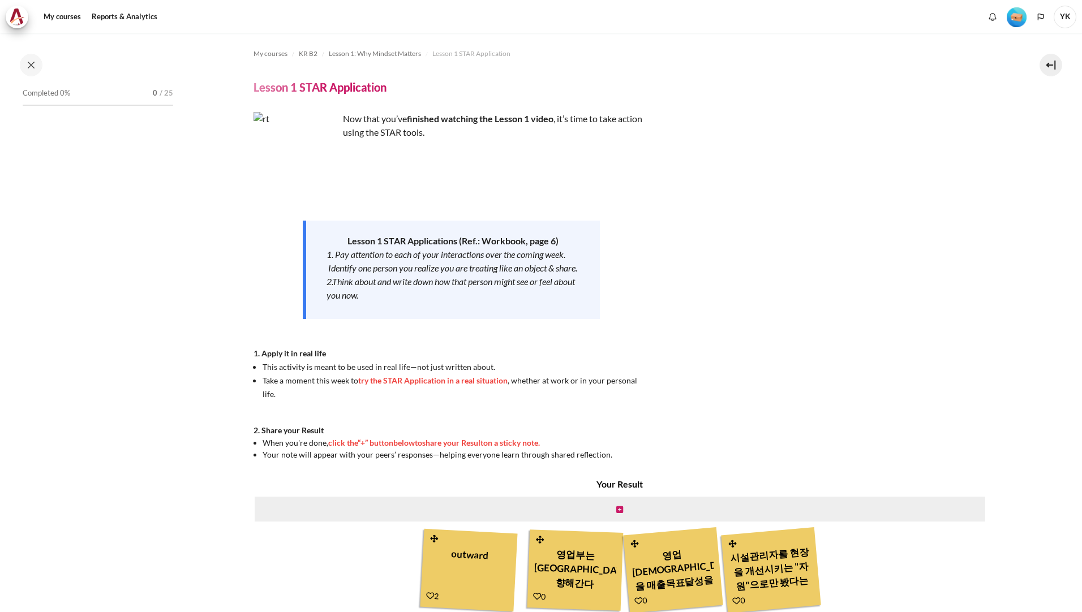
scroll to position [3, 0]
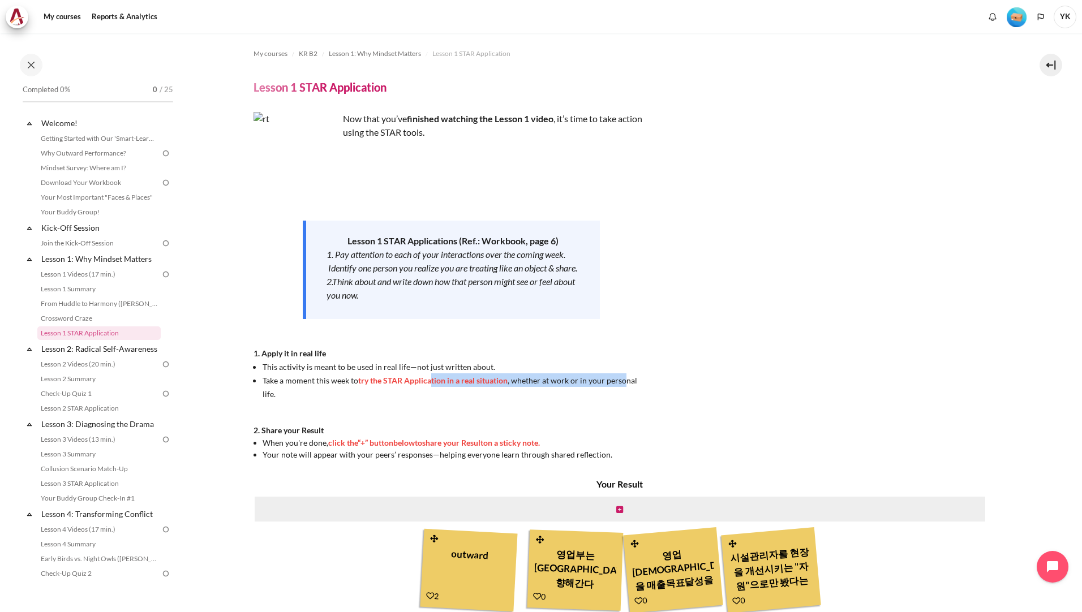
drag, startPoint x: 428, startPoint y: 396, endPoint x: 622, endPoint y: 393, distance: 194.1
click at [622, 393] on span "Take a moment this week to try the STAR Application in a real situation , wheth…" at bounding box center [450, 387] width 375 height 23
drag, startPoint x: 622, startPoint y: 393, endPoint x: 601, endPoint y: 420, distance: 34.6
click at [601, 420] on div "Now that you’ve finished watching the Lesson 1 video , it’s time to take action…" at bounding box center [451, 286] width 396 height 349
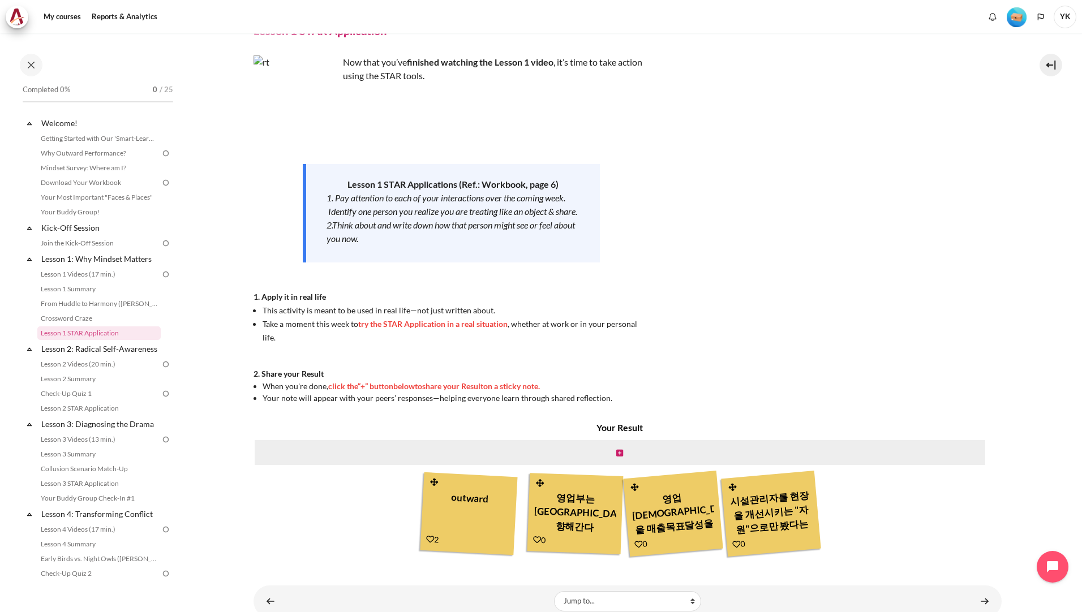
drag, startPoint x: 558, startPoint y: 507, endPoint x: 462, endPoint y: 515, distance: 96.5
click at [462, 515] on div "outward" at bounding box center [469, 511] width 84 height 51
drag, startPoint x: 619, startPoint y: 454, endPoint x: 627, endPoint y: 458, distance: 8.9
click at [619, 454] on icon "Content" at bounding box center [619, 453] width 7 height 8
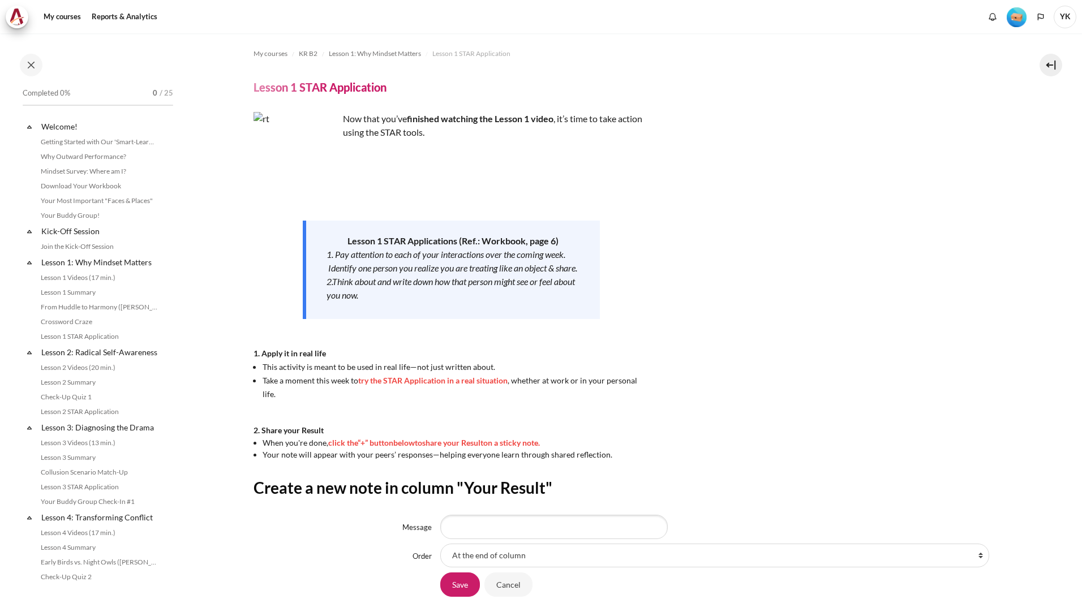
scroll to position [3, 0]
click at [595, 522] on input "Message" at bounding box center [553, 527] width 227 height 24
type input "g"
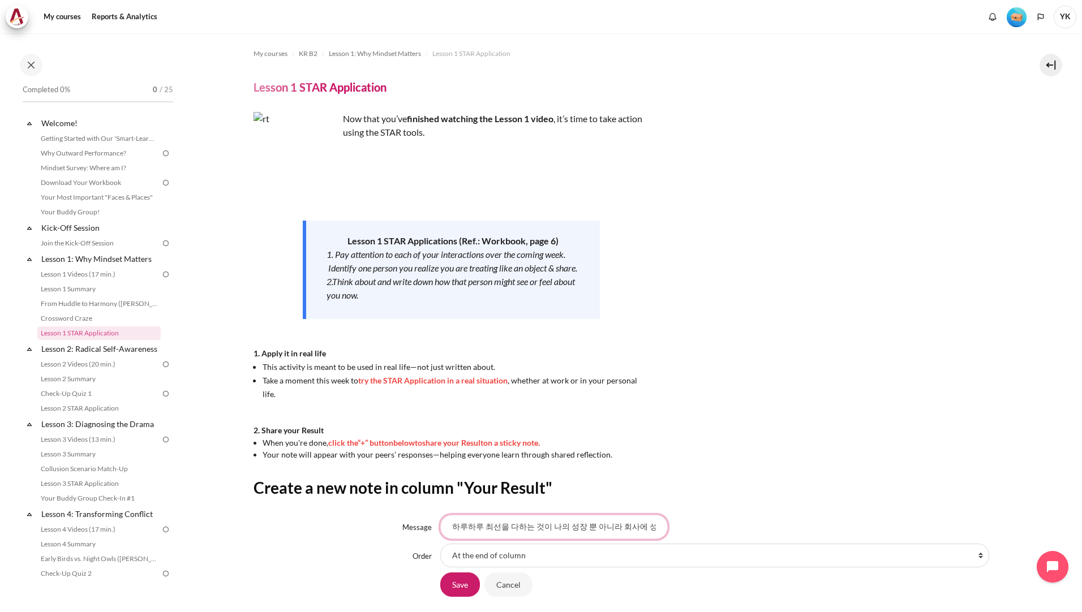
scroll to position [0, 38]
drag, startPoint x: 540, startPoint y: 529, endPoint x: 704, endPoint y: 522, distance: 164.8
click at [688, 526] on div "하루하루 최선을 다하는 것이 나의 성장 뿐 아니라 회사에 성장도 동반한다." at bounding box center [720, 527] width 561 height 24
type input "하루하루 최선을 다하는 것이 나의 성장 뿐 아니라 회사에 성장도 동반한다."
click at [723, 505] on div "Create a new note in column "Your Result" Message 하루하루 최선을 다하는 것이 나의 성장 뿐 아니라 회…" at bounding box center [627, 538] width 748 height 120
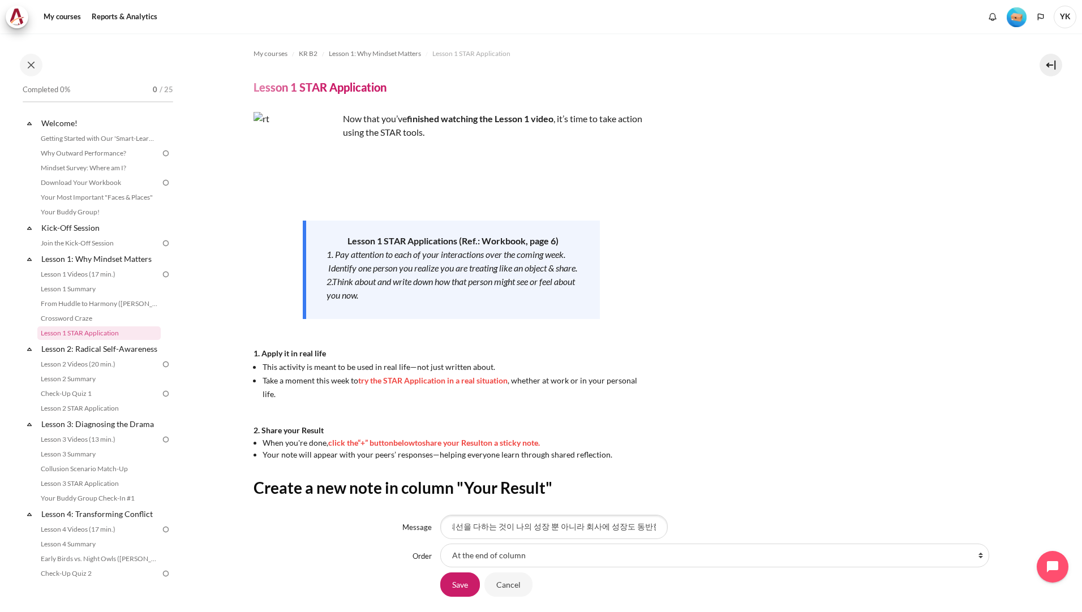
scroll to position [0, 0]
click at [463, 586] on input "Save" at bounding box center [460, 585] width 40 height 24
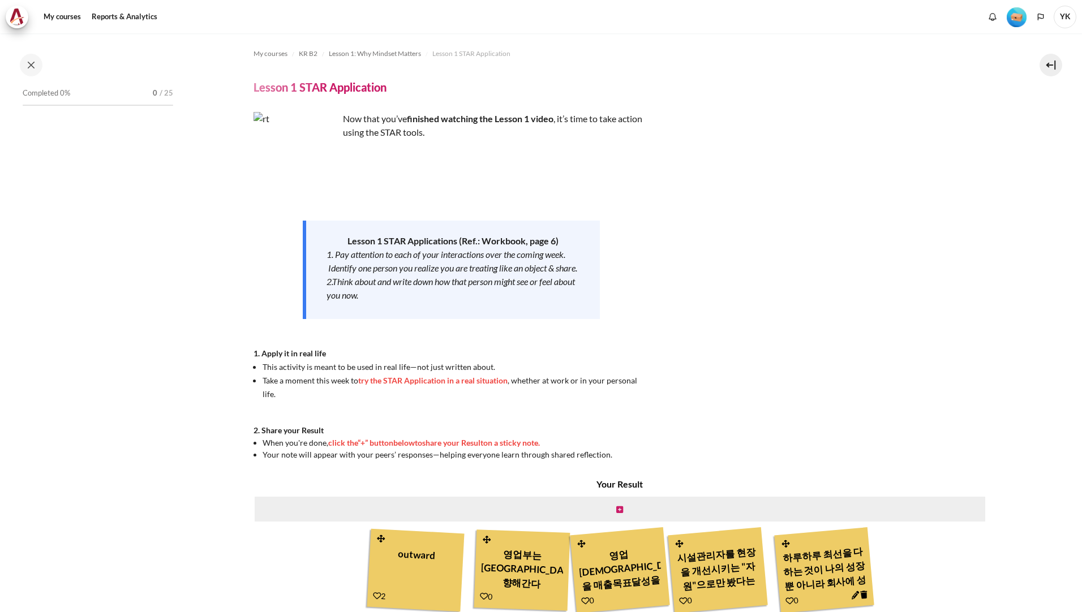
scroll to position [3, 0]
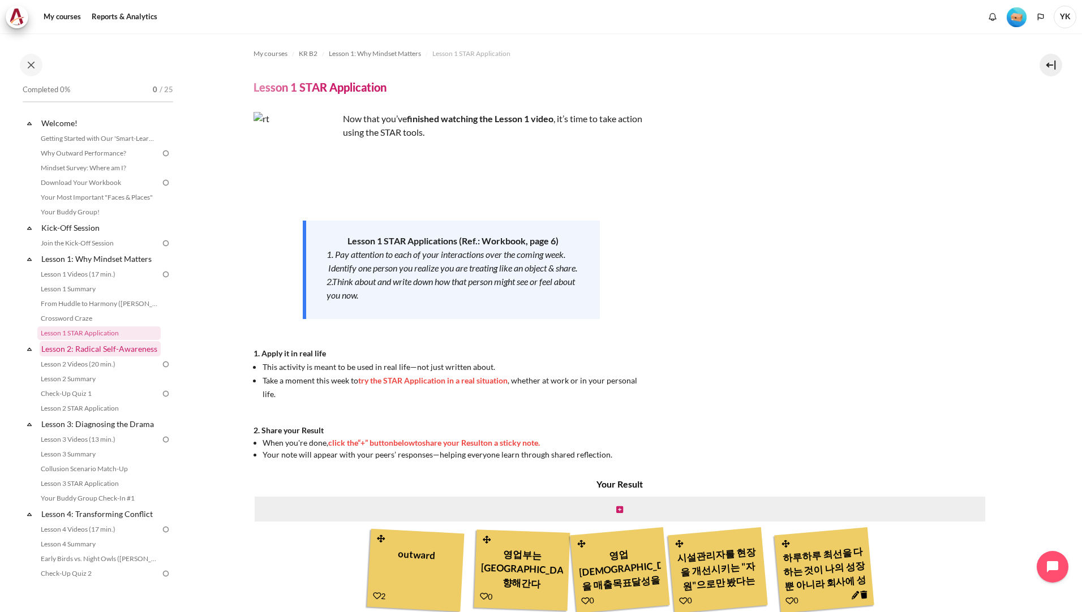
drag, startPoint x: 87, startPoint y: 359, endPoint x: 102, endPoint y: 367, distance: 16.4
click at [87, 356] on link "Lesson 2: Radical Self-Awareness" at bounding box center [100, 348] width 121 height 15
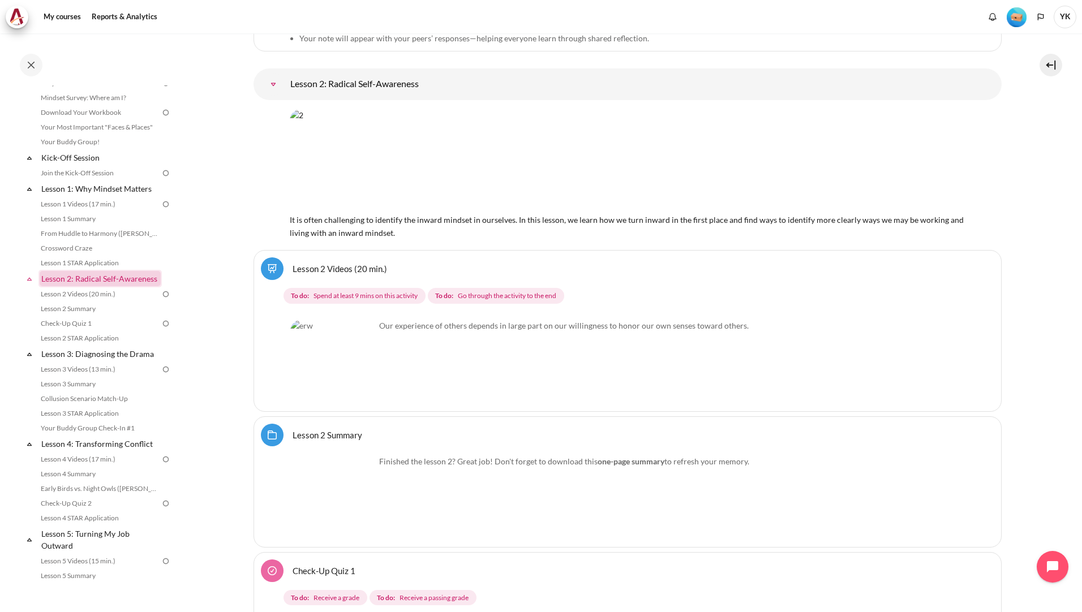
scroll to position [44, 0]
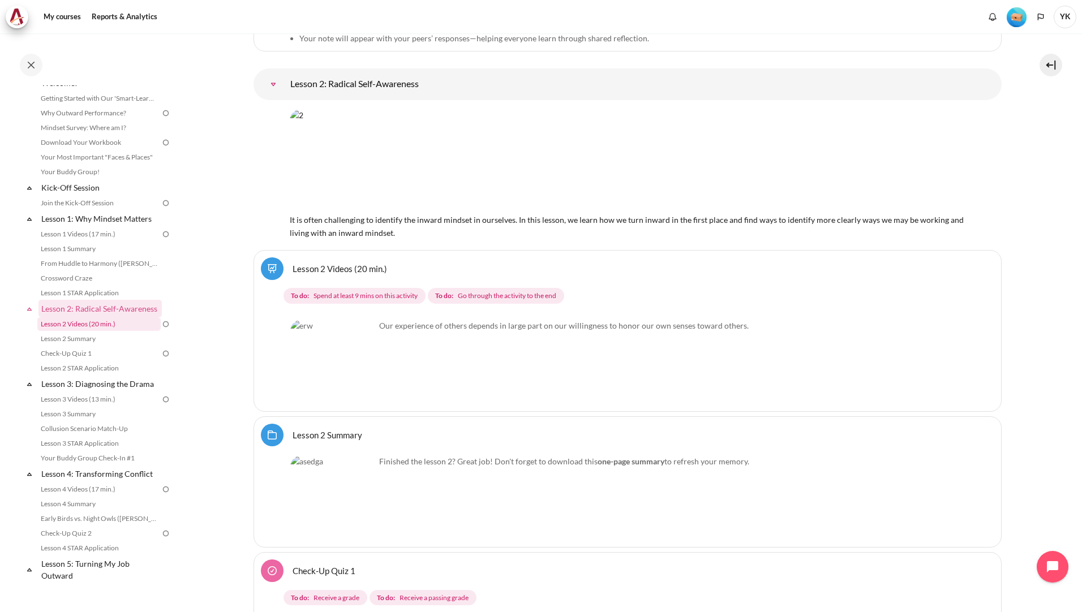
click at [100, 331] on link "Lesson 2 Videos (20 min.)" at bounding box center [98, 324] width 123 height 14
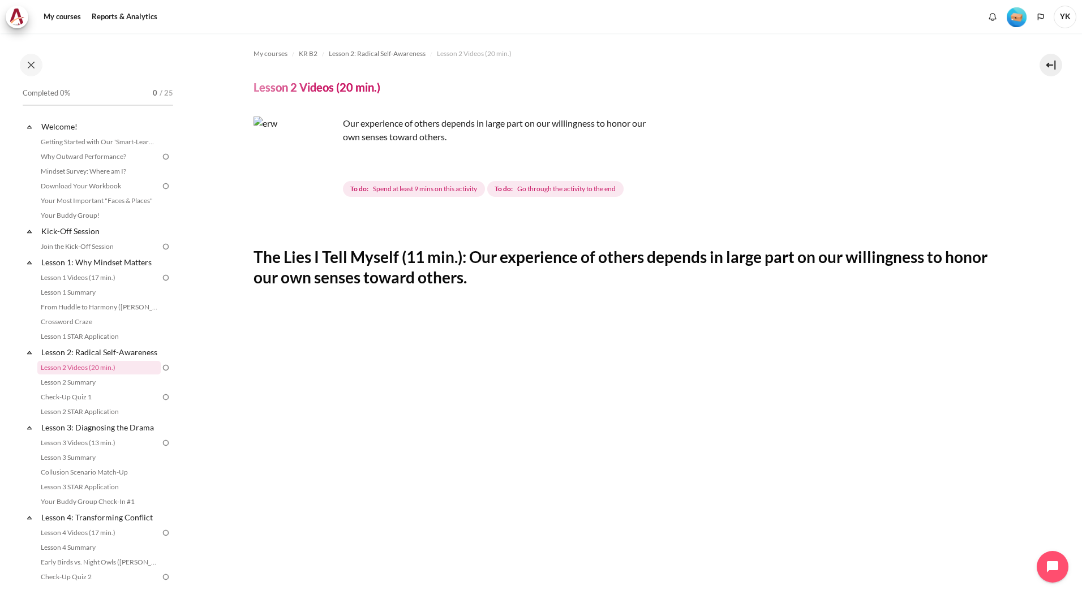
drag, startPoint x: 56, startPoint y: 95, endPoint x: 69, endPoint y: 96, distance: 13.1
click at [56, 95] on span "Completed 0%" at bounding box center [47, 93] width 48 height 11
click at [141, 94] on div "Completed 0% 0 / 25" at bounding box center [98, 93] width 151 height 11
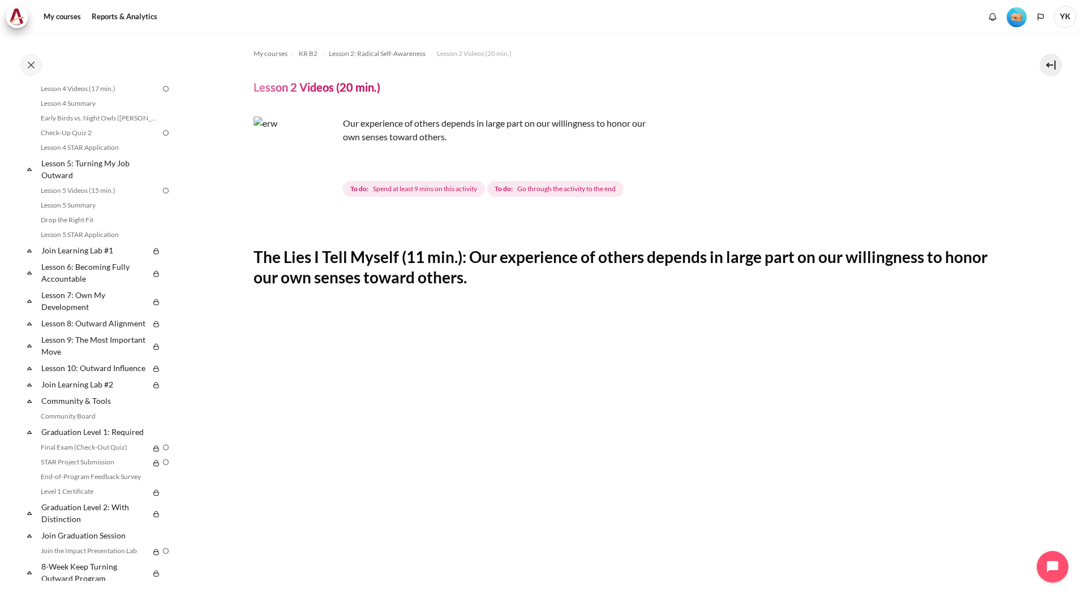
scroll to position [487, 0]
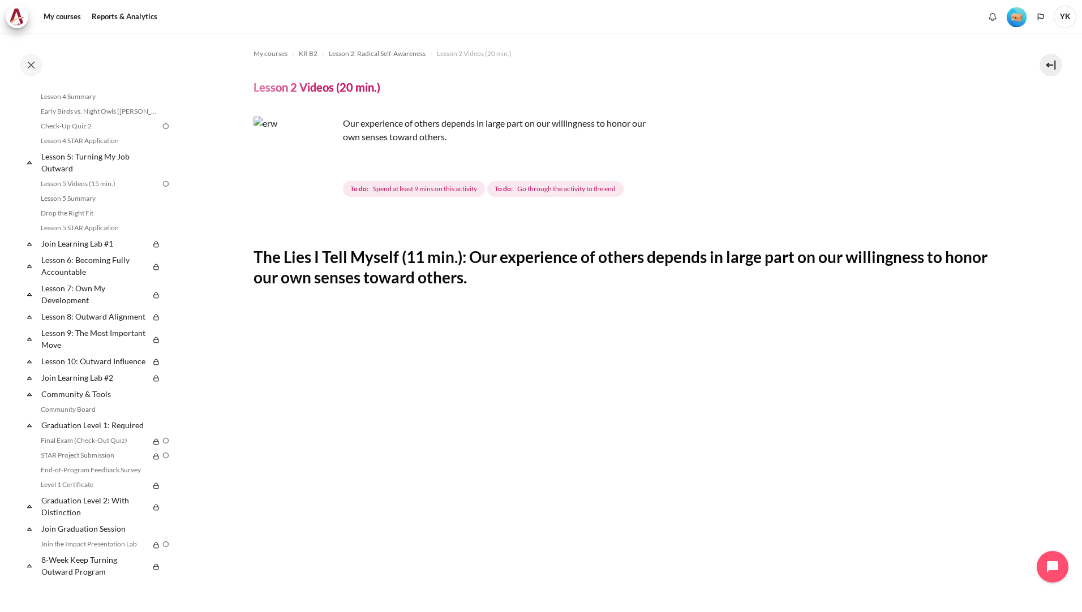
click at [186, 247] on section "My courses KR B2 Lesson 2: Radical Self-Awareness Lesson 2 Videos (20 min.) Les…" at bounding box center [627, 490] width 892 height 915
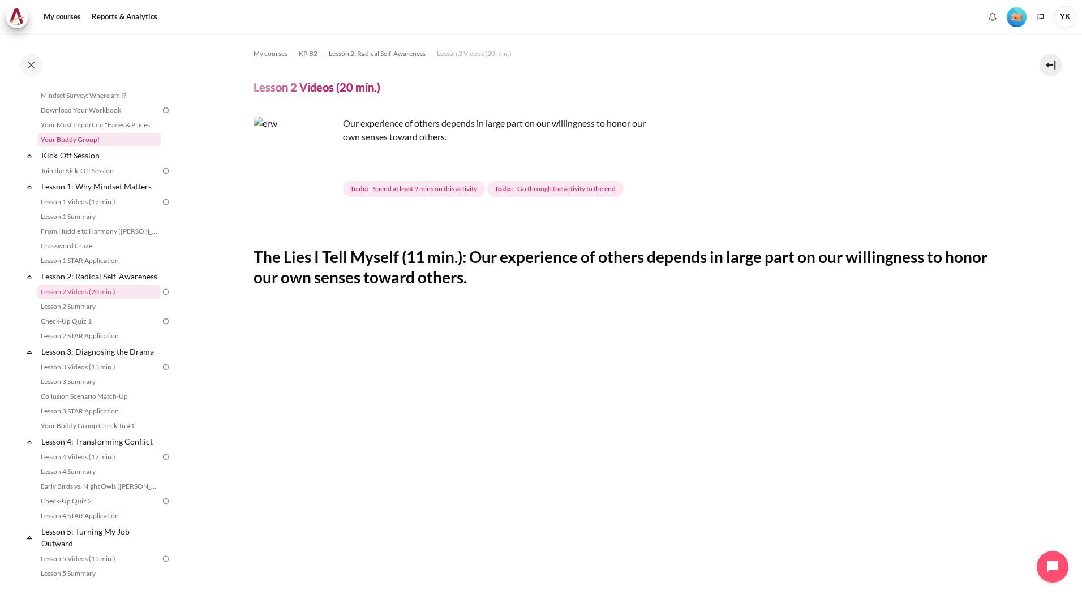
scroll to position [0, 0]
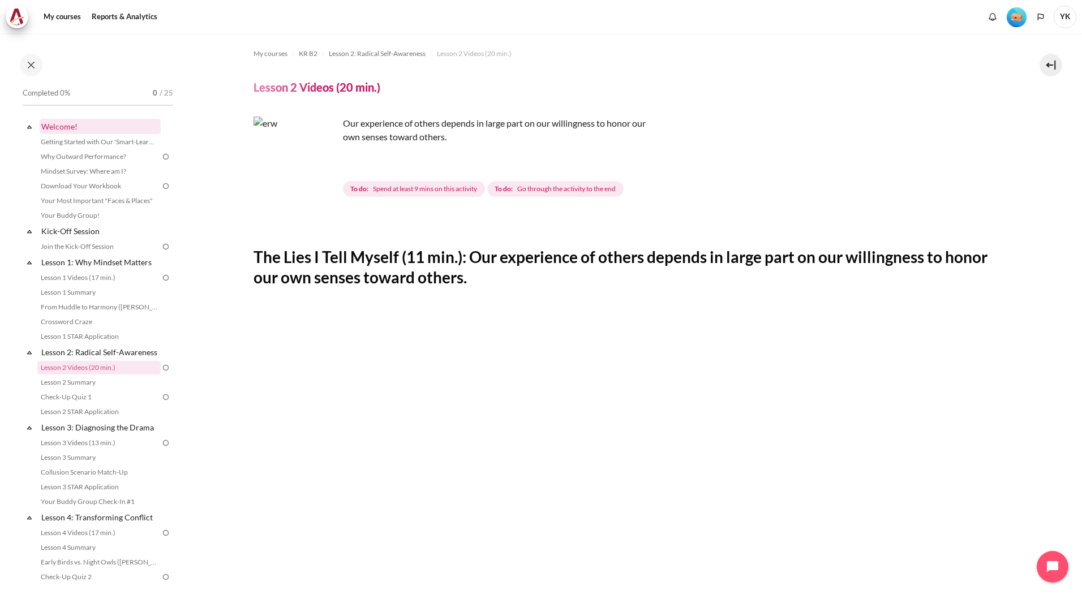
click at [62, 128] on link "Welcome!" at bounding box center [100, 126] width 121 height 15
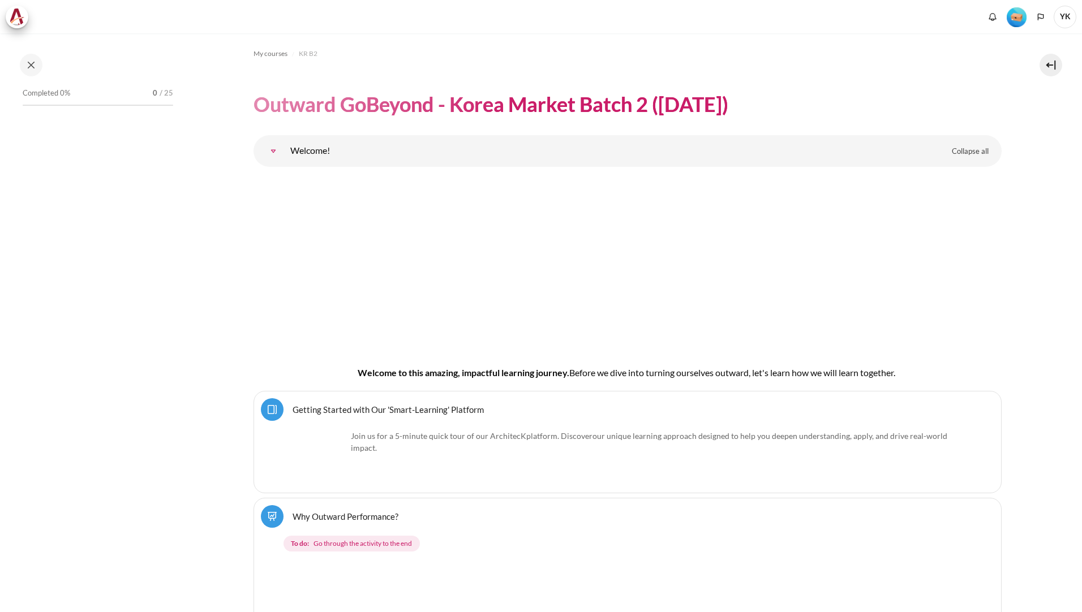
scroll to position [68, 0]
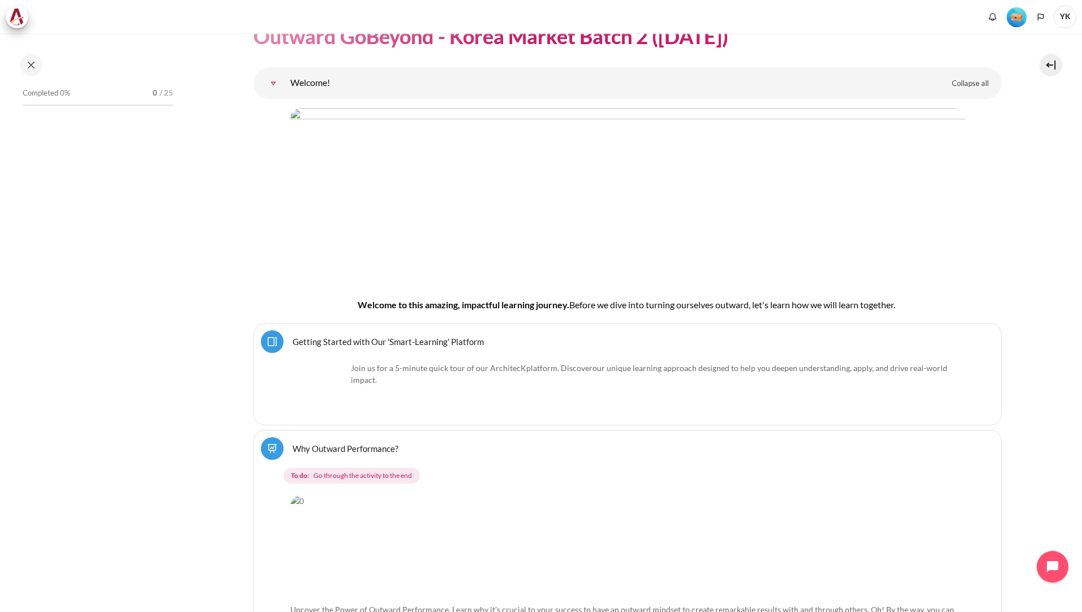
click at [107, 437] on div "Completed 0% 0 / 25" at bounding box center [98, 333] width 162 height 496
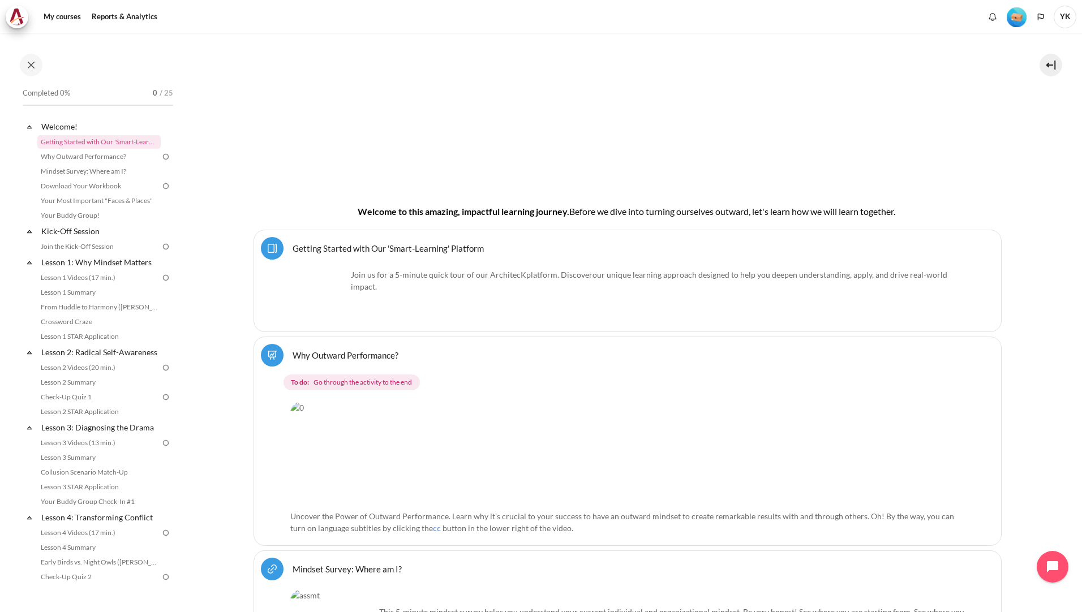
scroll to position [213, 0]
